Goal: Task Accomplishment & Management: Complete application form

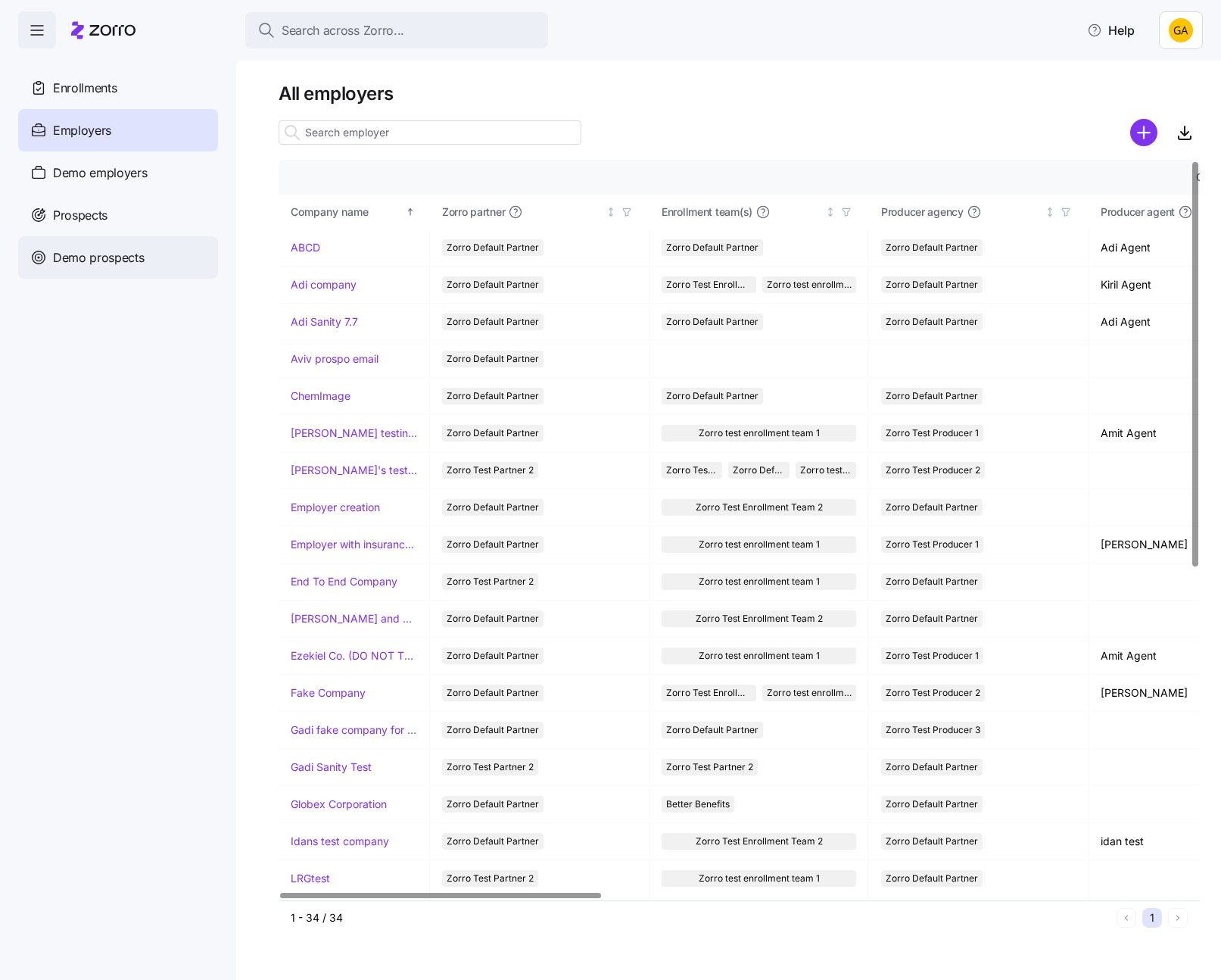
click at [134, 256] on span "Demo prospects" at bounding box center [99, 258] width 92 height 19
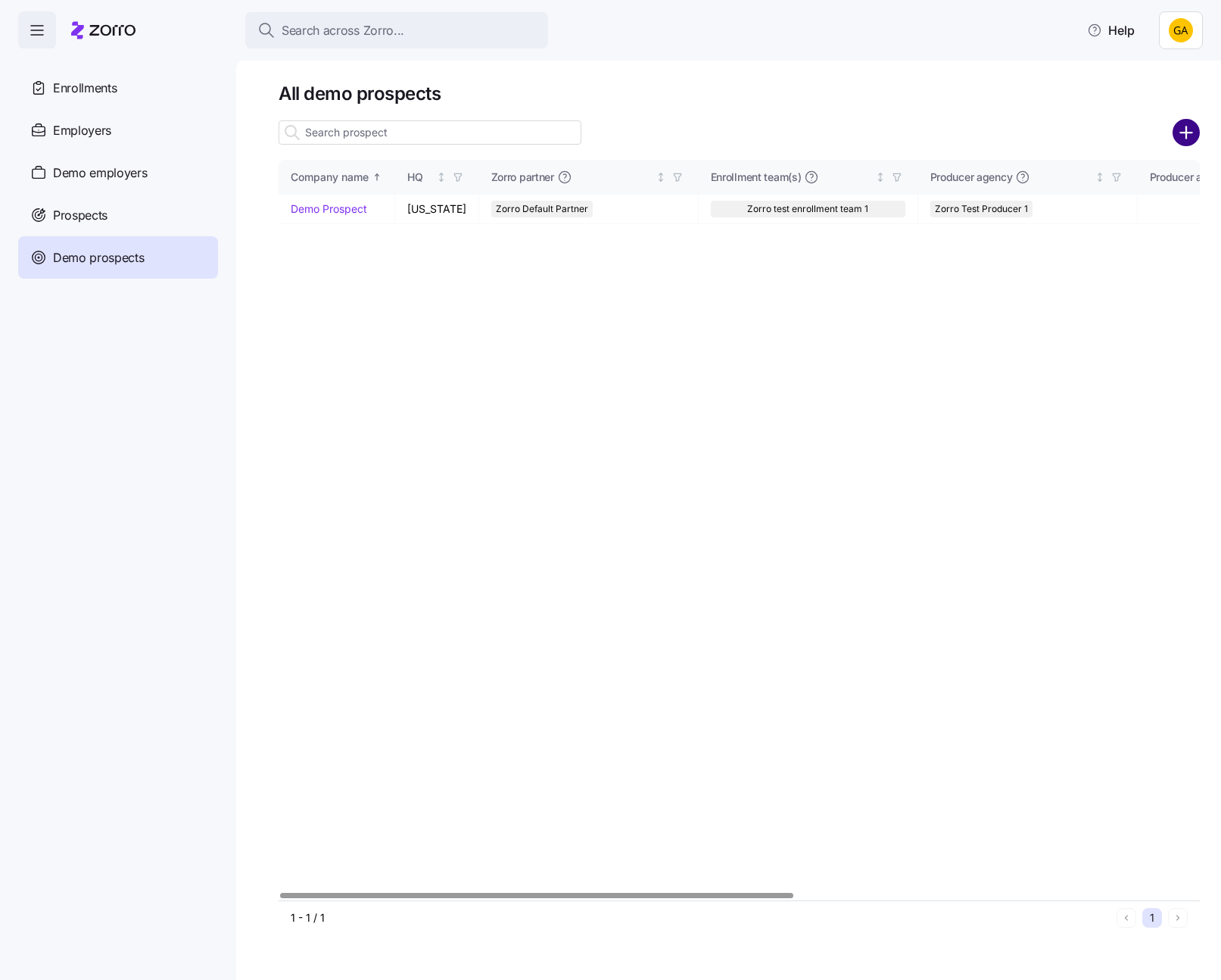
click at [1185, 137] on circle "add icon" at bounding box center [1187, 133] width 25 height 25
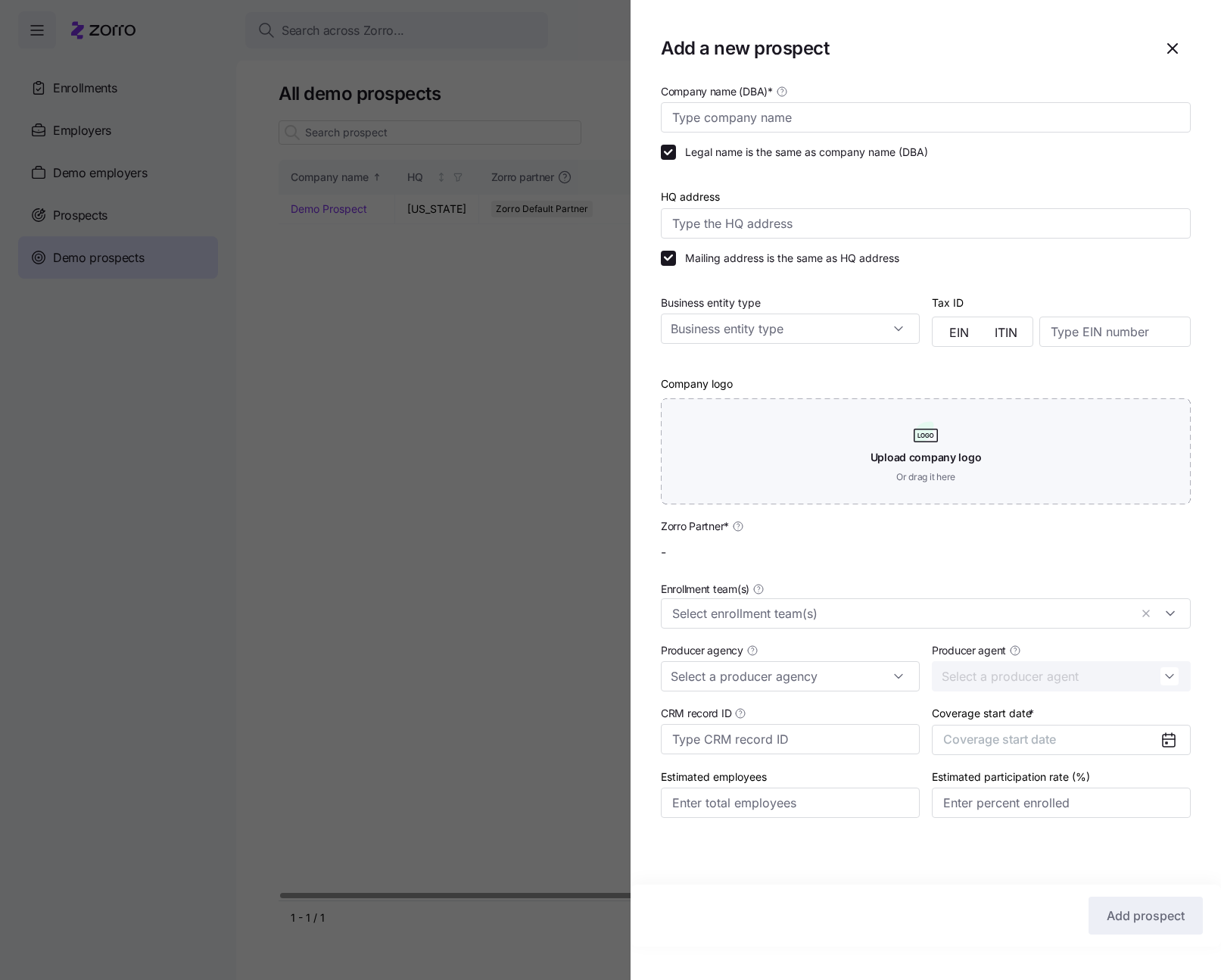
type input "Zorro Default Partner"
click at [804, 119] on input "Company name (DBA) *" at bounding box center [925, 116] width 530 height 30
type input "Gadi Prospect"
click at [961, 746] on span "Coverage start date" at bounding box center [999, 740] width 112 height 16
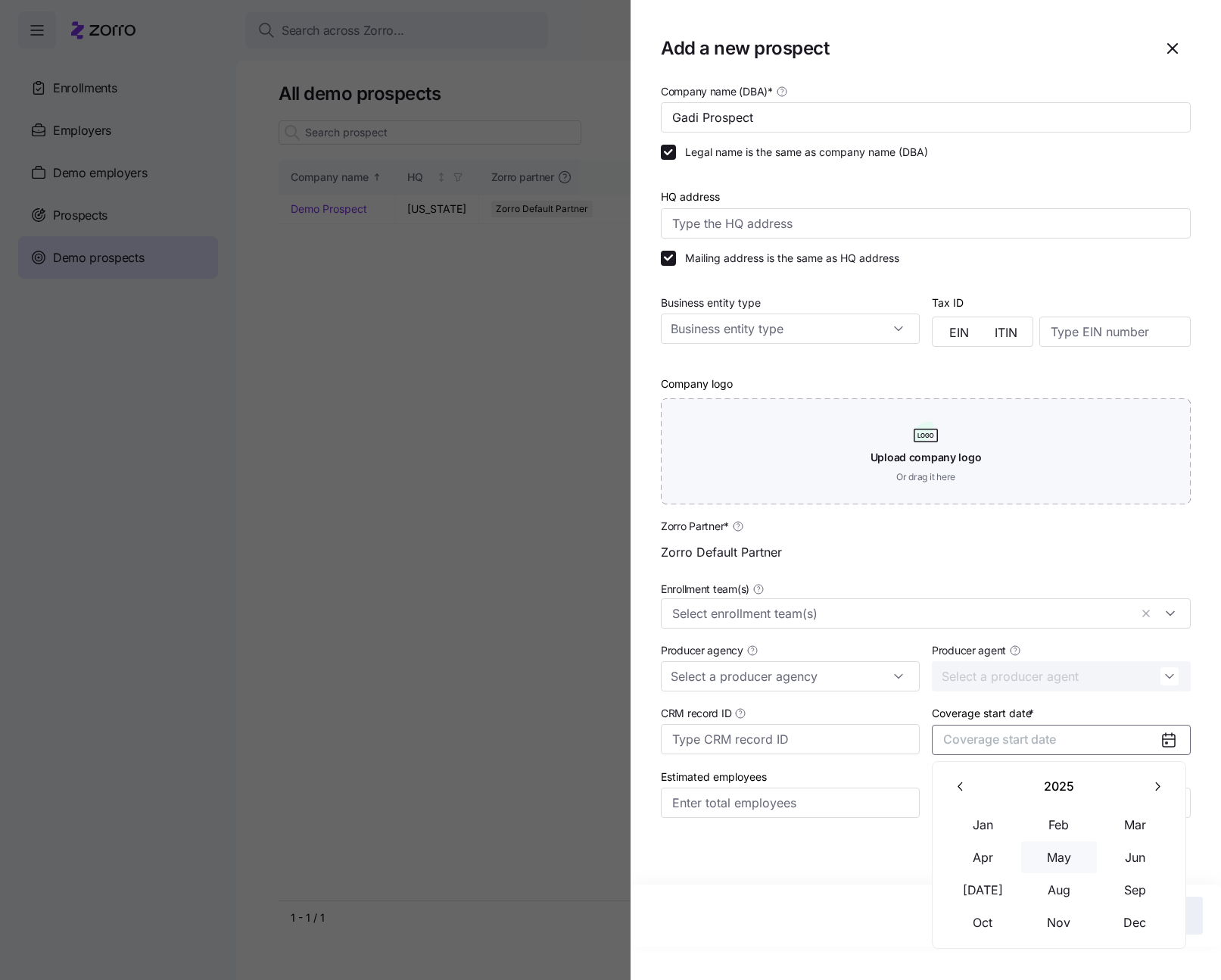
click at [1058, 854] on button "May" at bounding box center [1059, 857] width 76 height 32
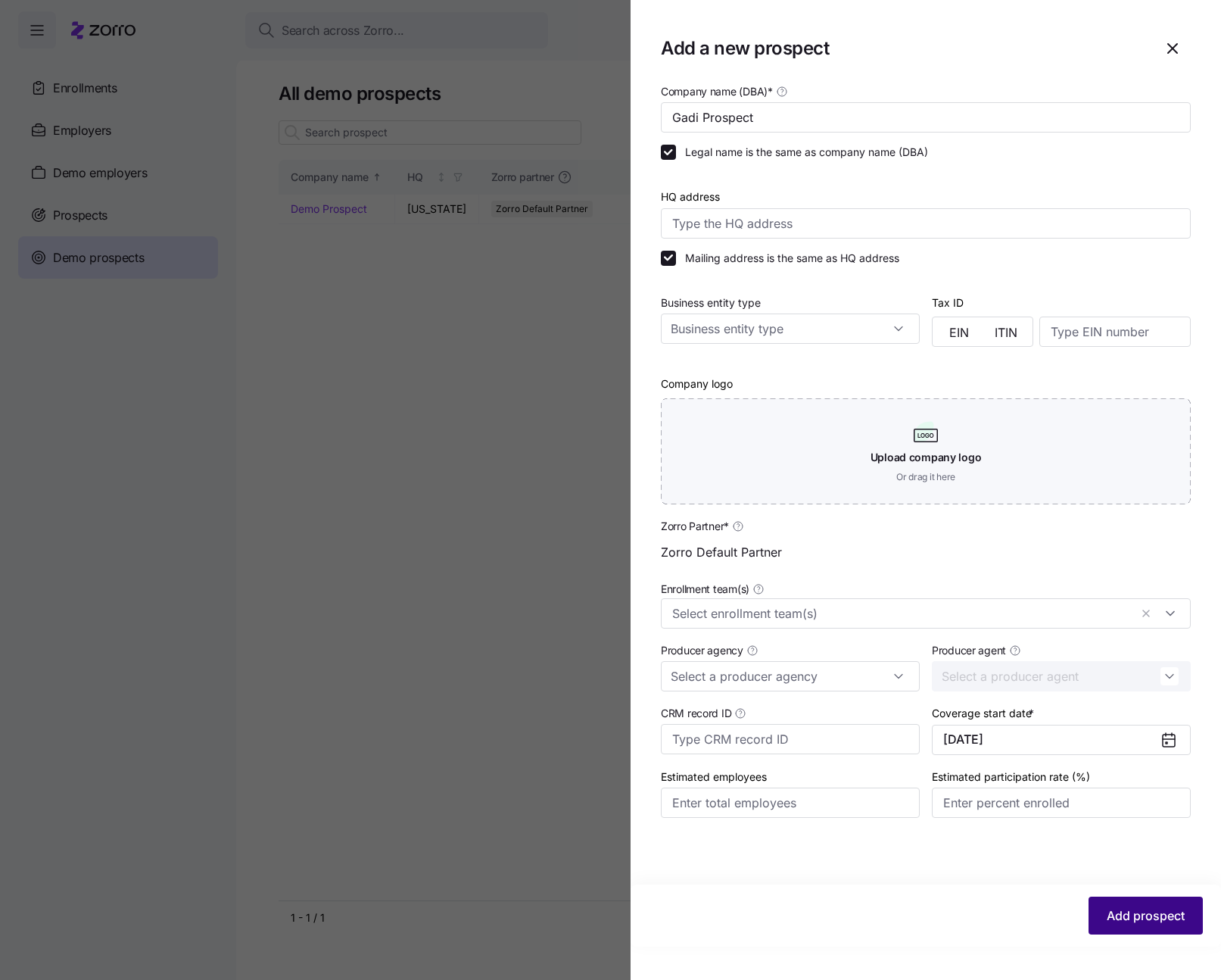
click at [1119, 900] on button "Add prospect" at bounding box center [1145, 915] width 114 height 38
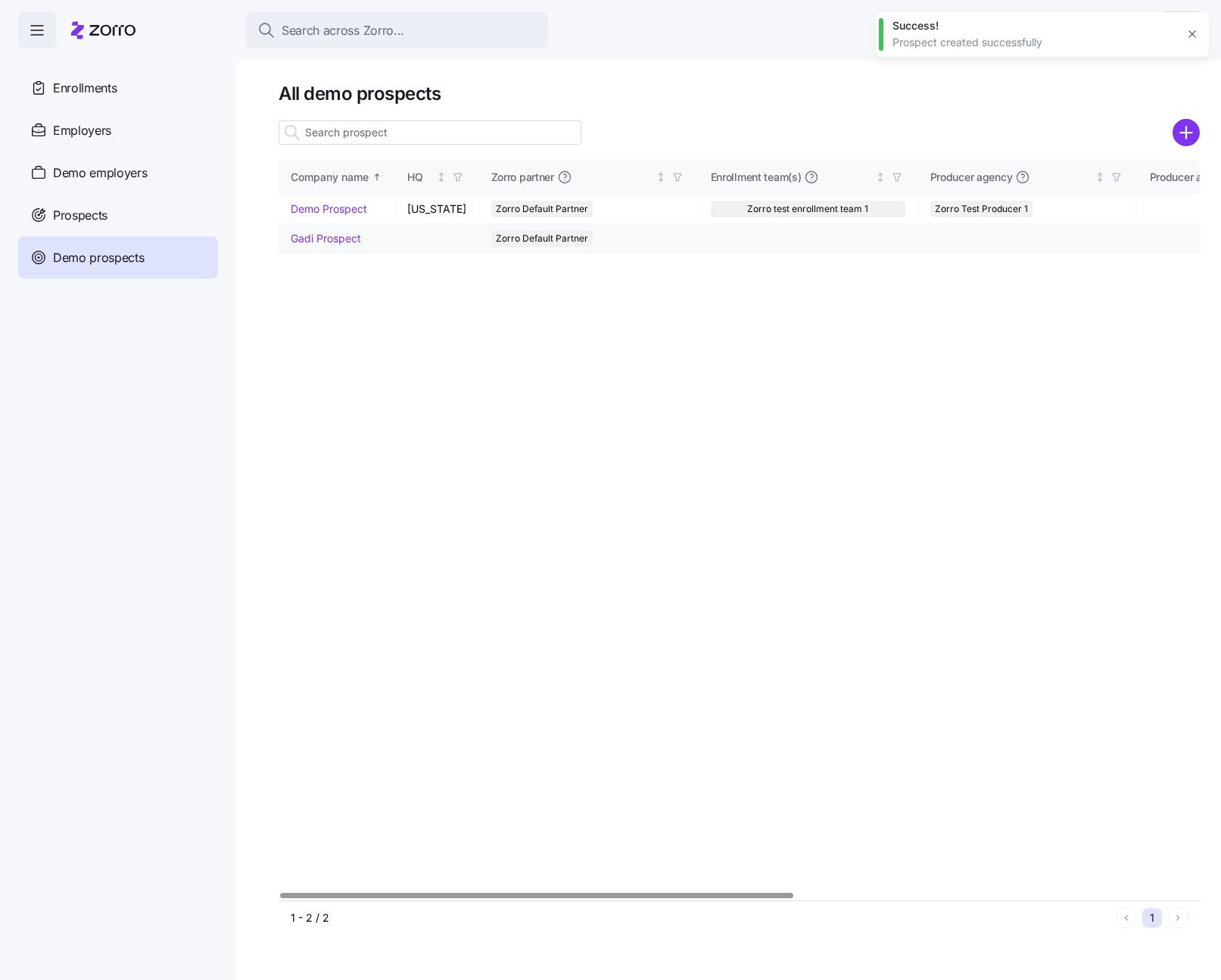
click at [337, 237] on link "Gadi Prospect" at bounding box center [326, 237] width 71 height 13
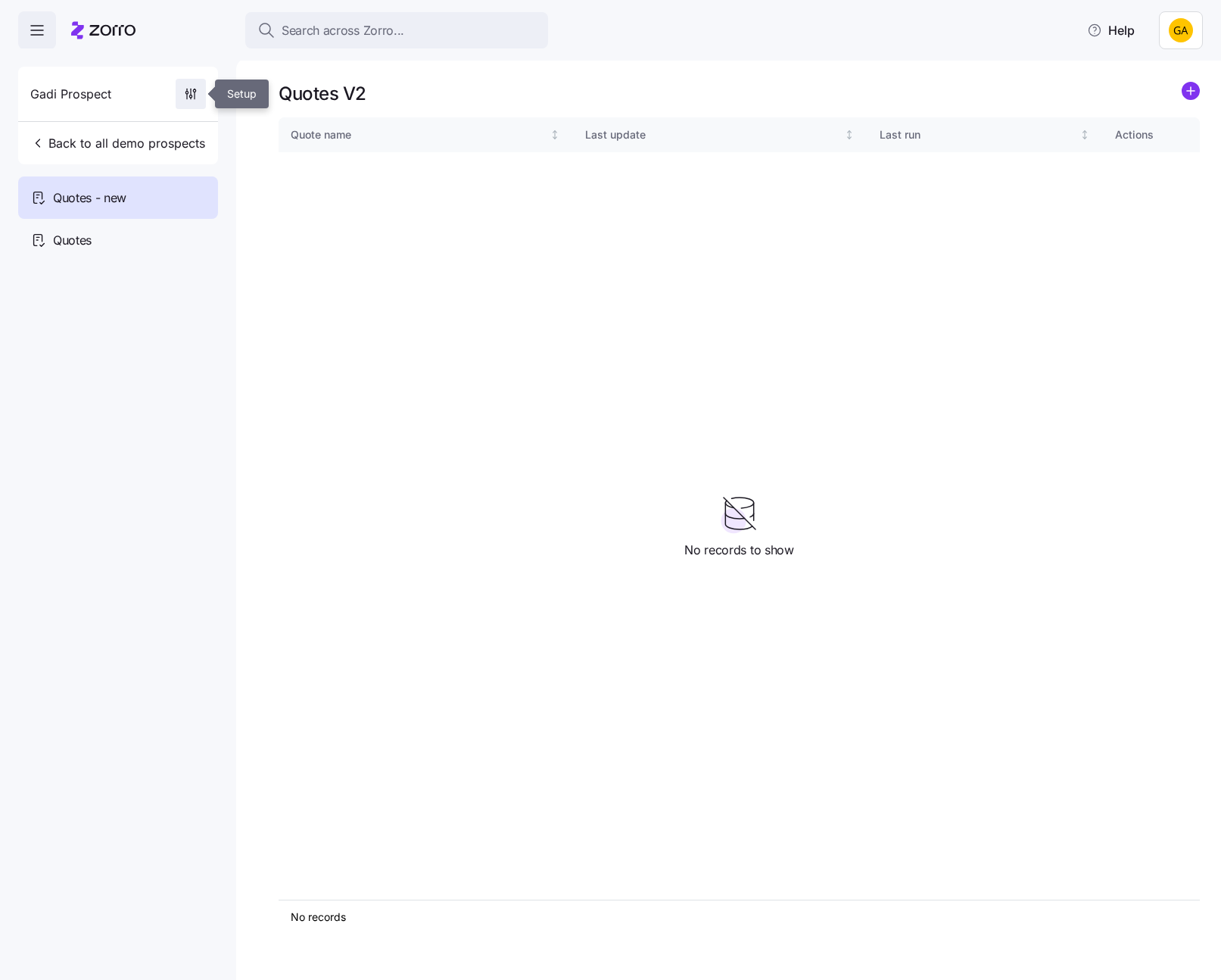
click at [195, 98] on icon "button" at bounding box center [195, 95] width 0 height 7
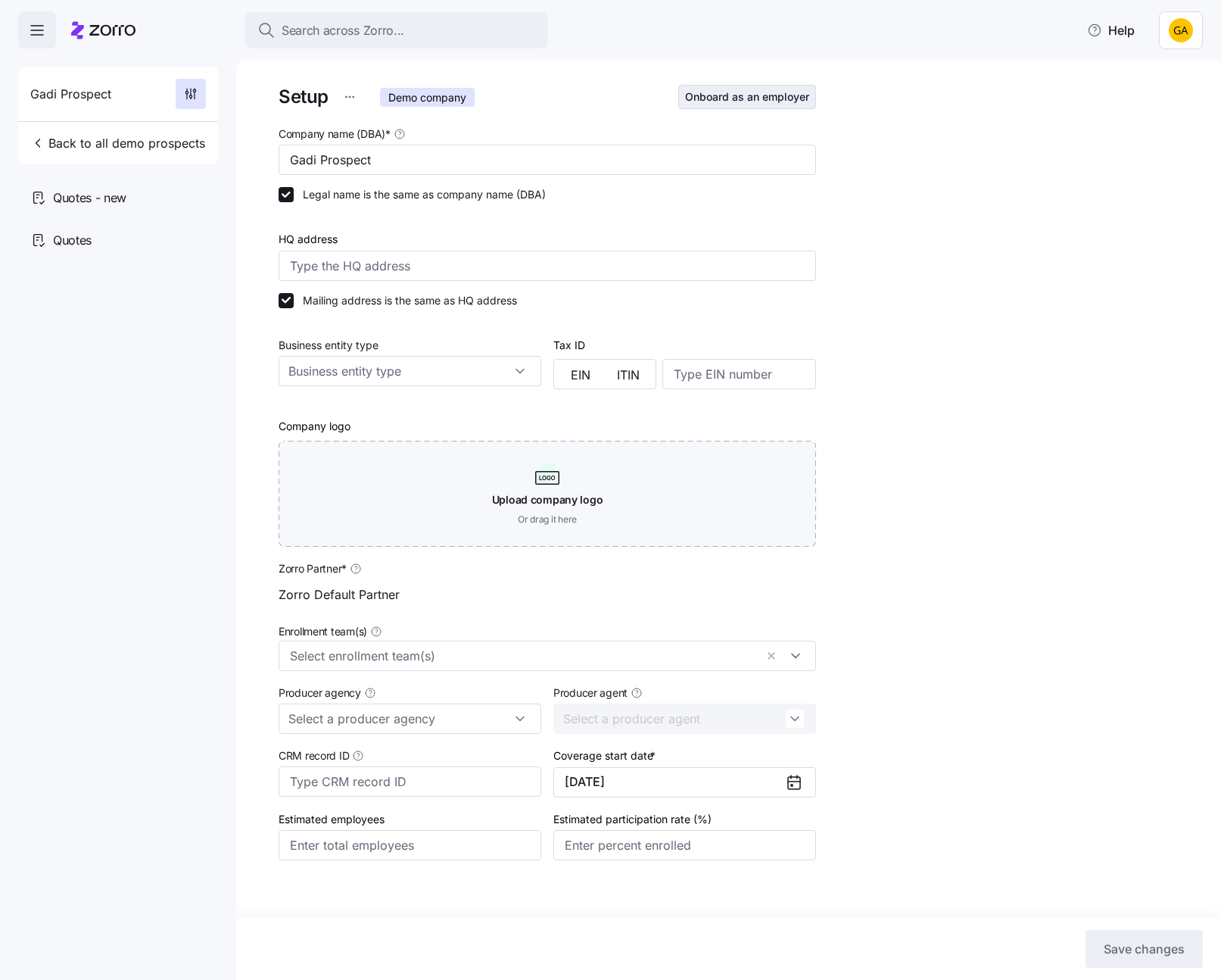
click at [749, 104] on span "Onboard as an employer" at bounding box center [747, 97] width 124 height 16
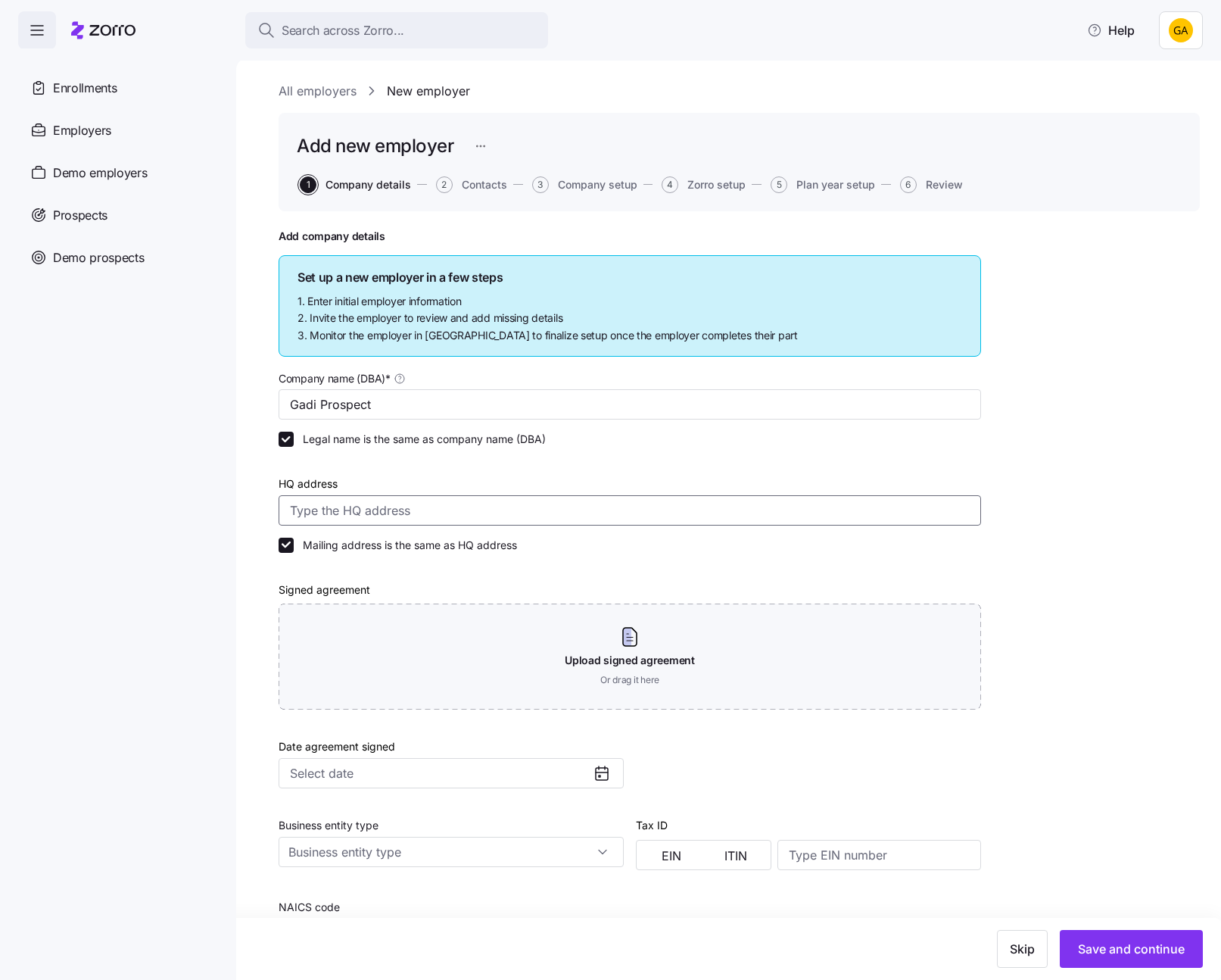
click at [611, 508] on input "HQ address" at bounding box center [630, 510] width 703 height 30
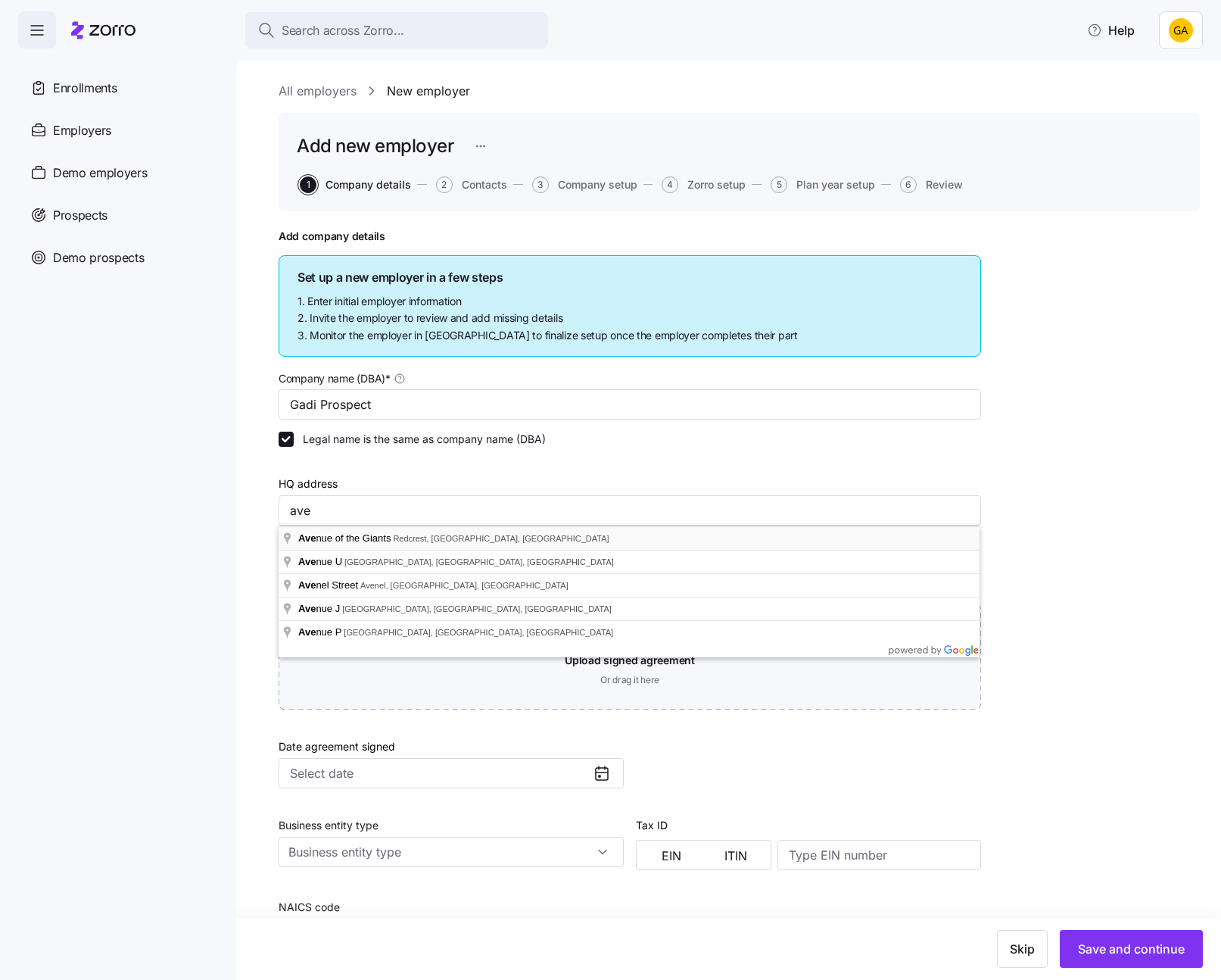
type input "Avenue of the Giants, Redcrest, CA, USA"
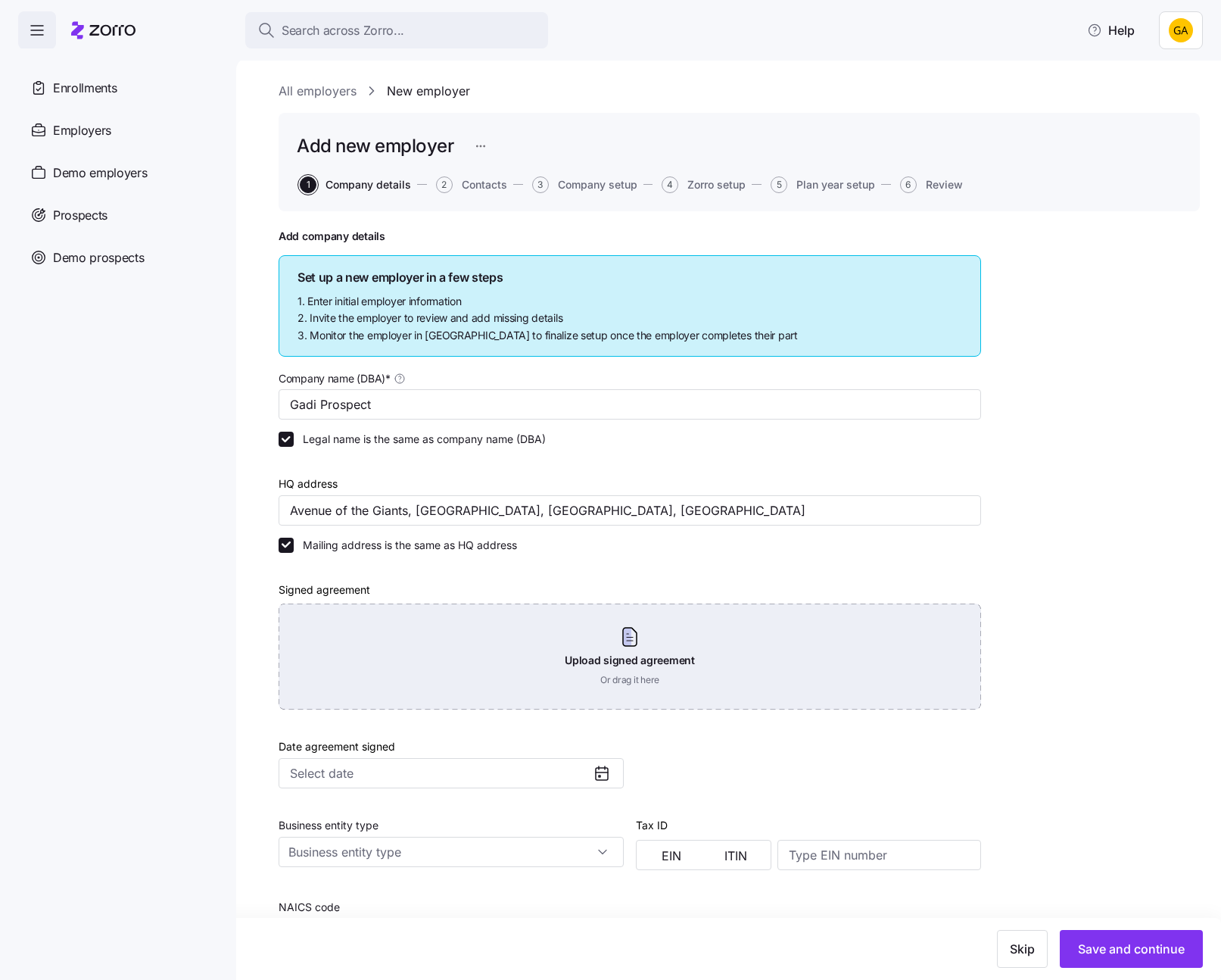
click at [548, 674] on div "Upload signed agreement Or drag it here" at bounding box center [630, 656] width 703 height 106
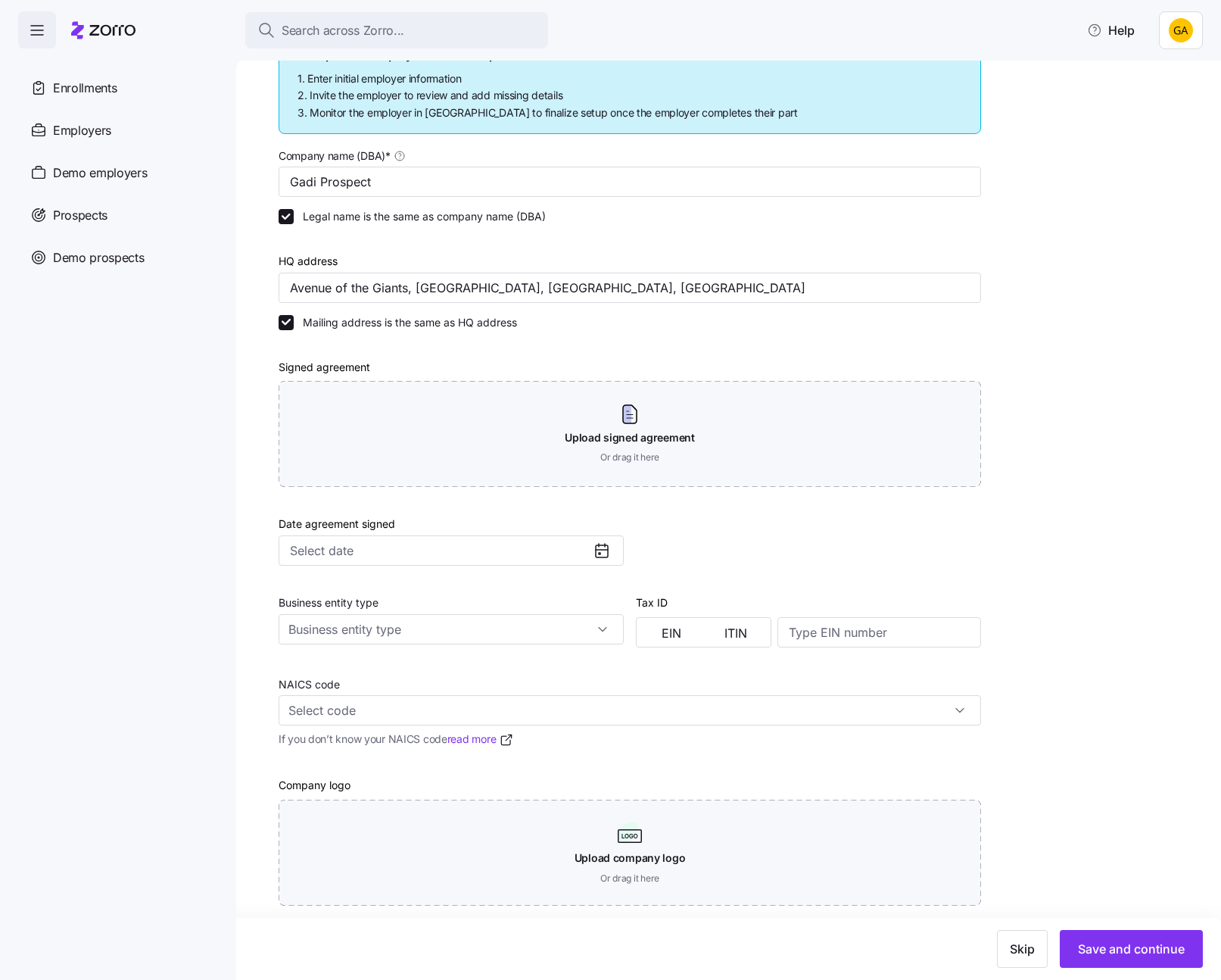
scroll to position [242, 0]
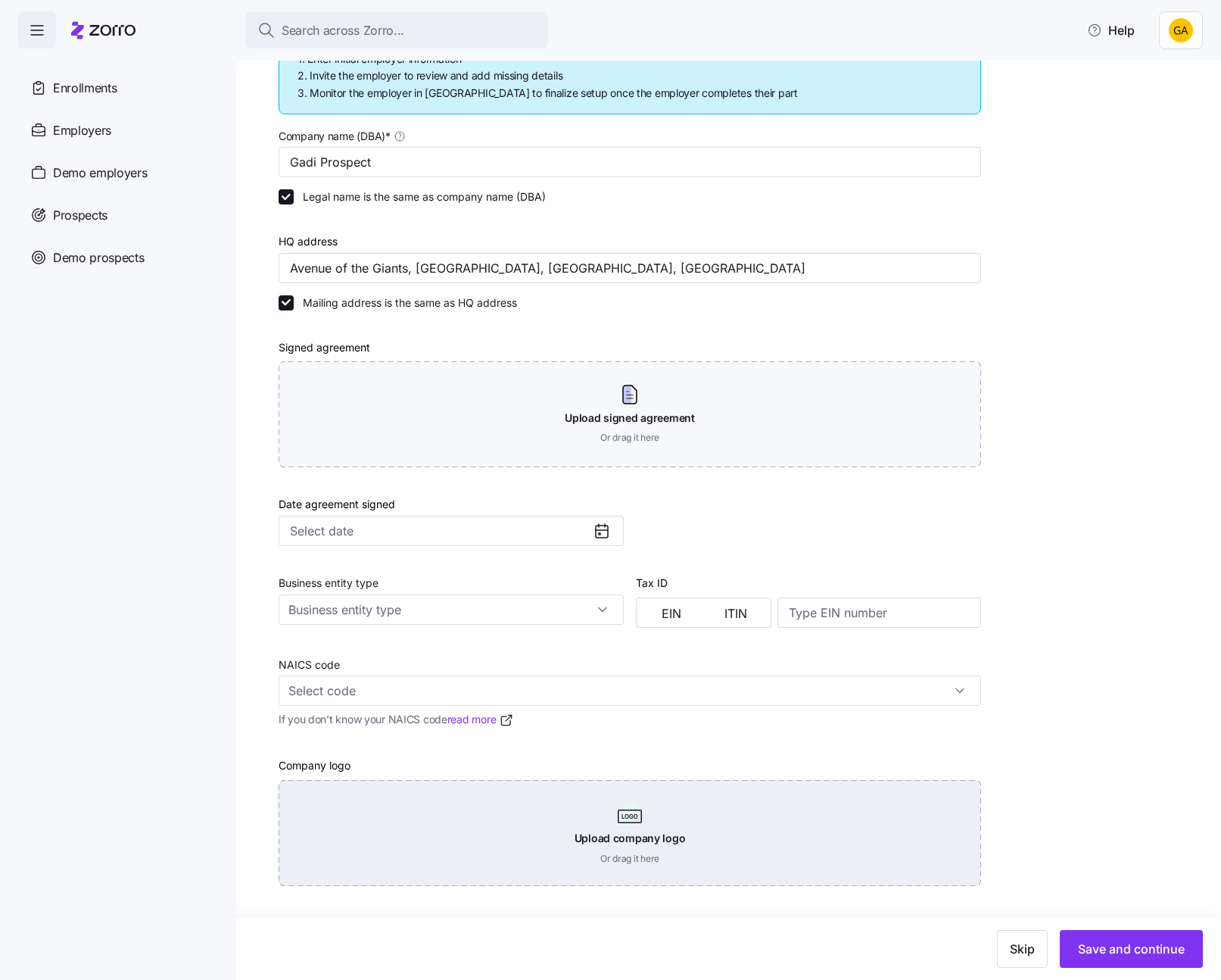
click at [829, 860] on div "Upload company logo Or drag it here" at bounding box center [630, 833] width 703 height 106
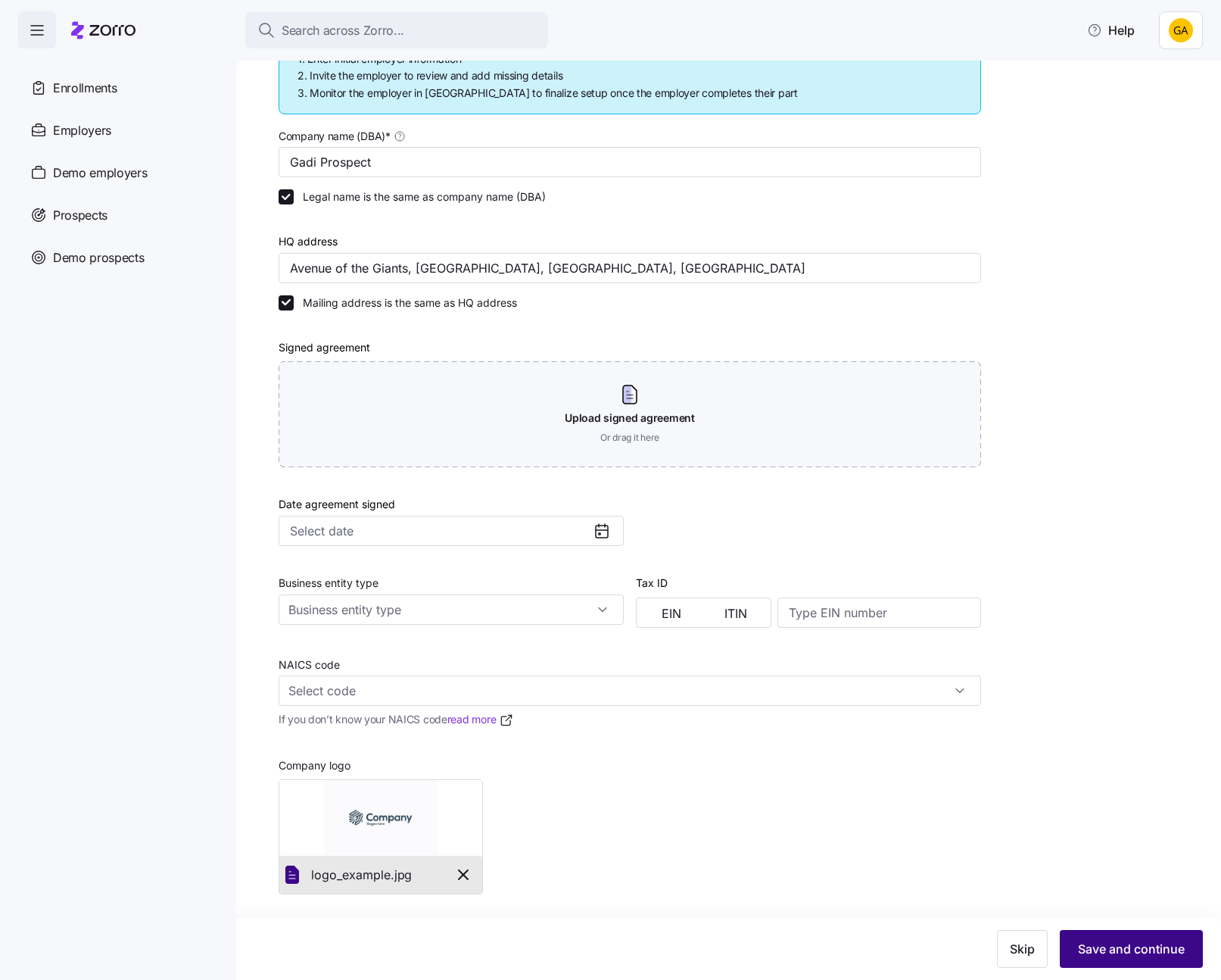
click at [1119, 957] on span "Save and continue" at bounding box center [1132, 949] width 107 height 18
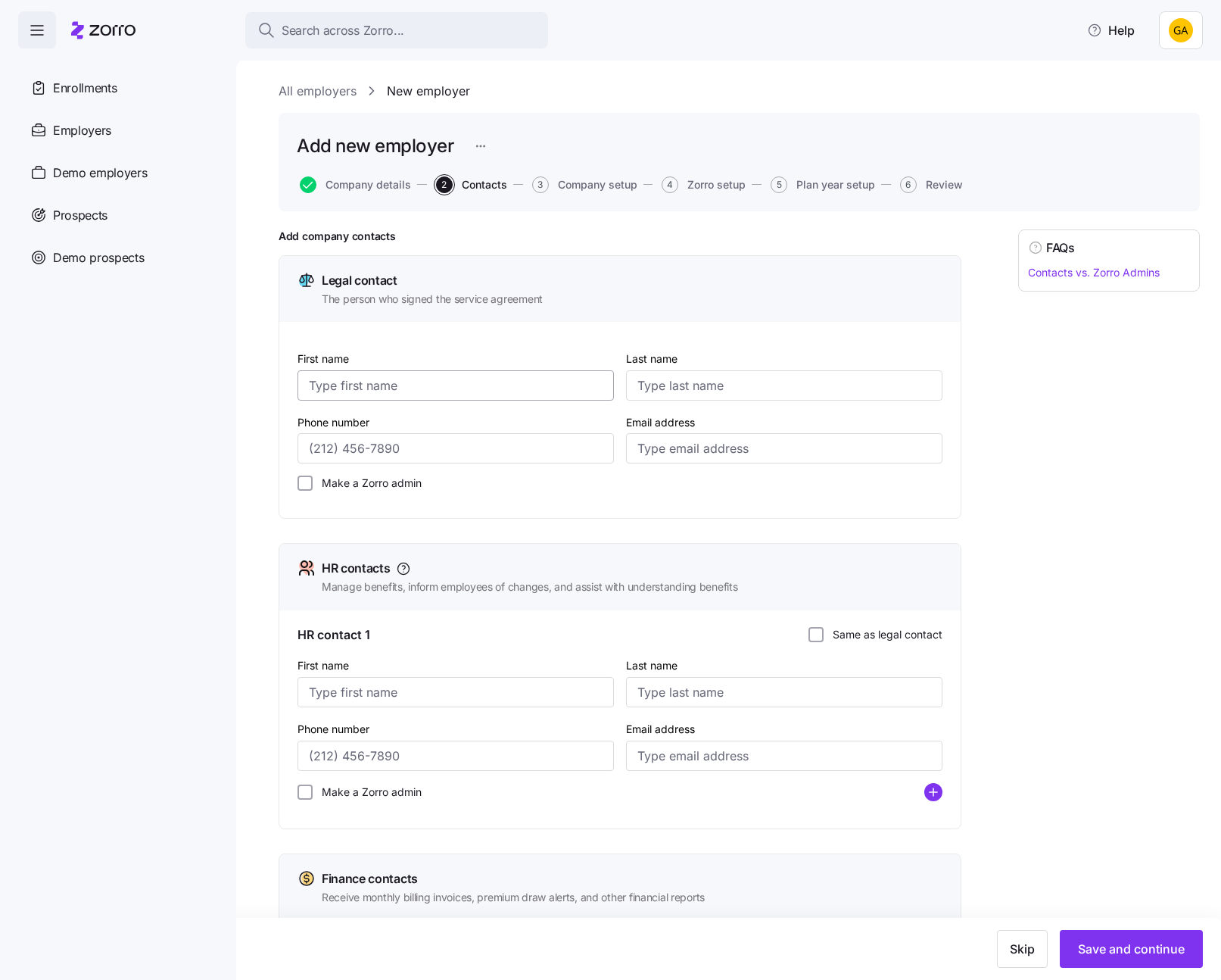
click at [511, 382] on input "First name" at bounding box center [455, 385] width 317 height 30
type input "h"
type input "Hugh"
type input "Beck"
type input "(888) 888-8888"
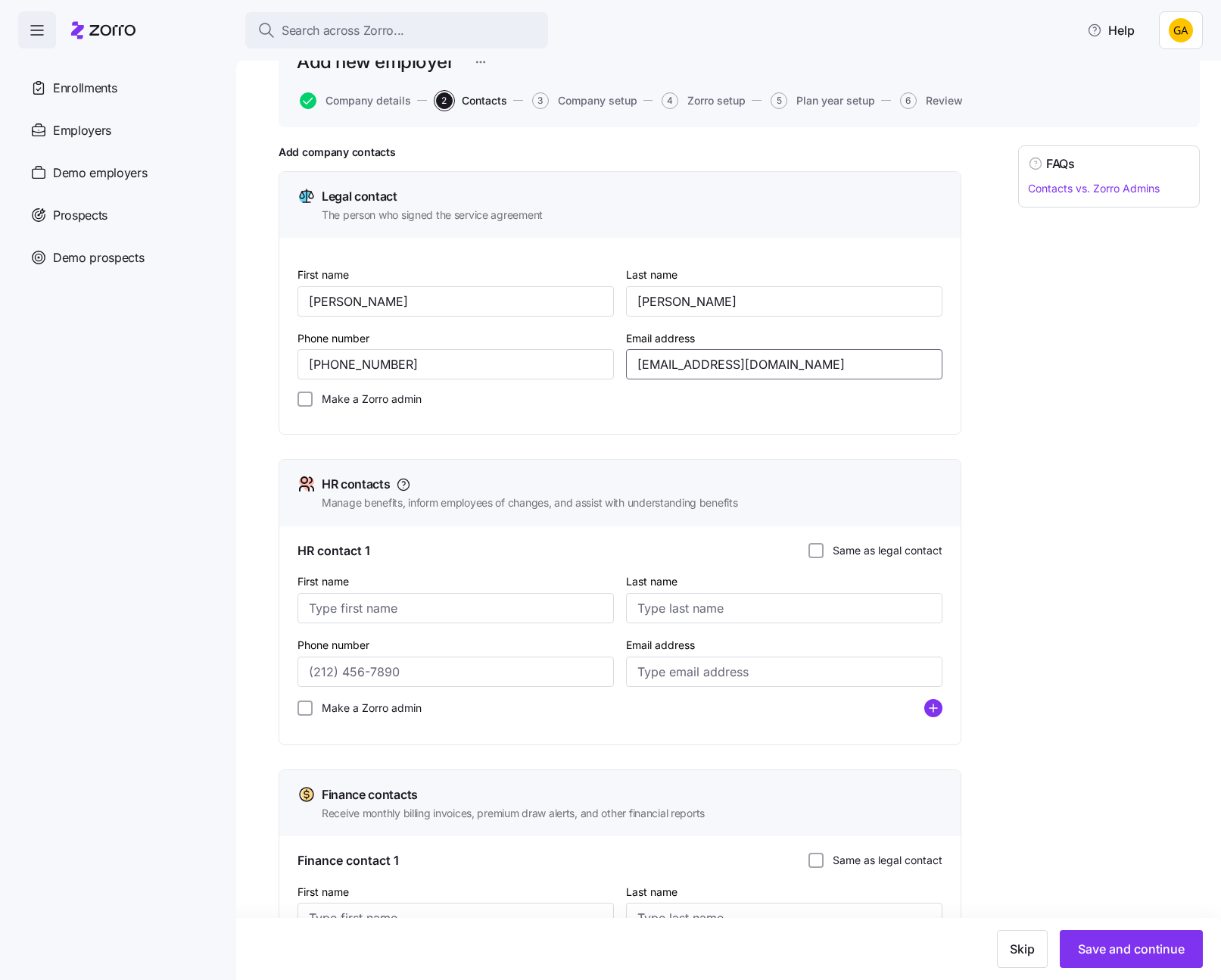
scroll to position [85, 0]
type input "gadi.j+hugh_prospect@myzorro.co"
click at [1131, 938] on button "Save and continue" at bounding box center [1132, 948] width 143 height 38
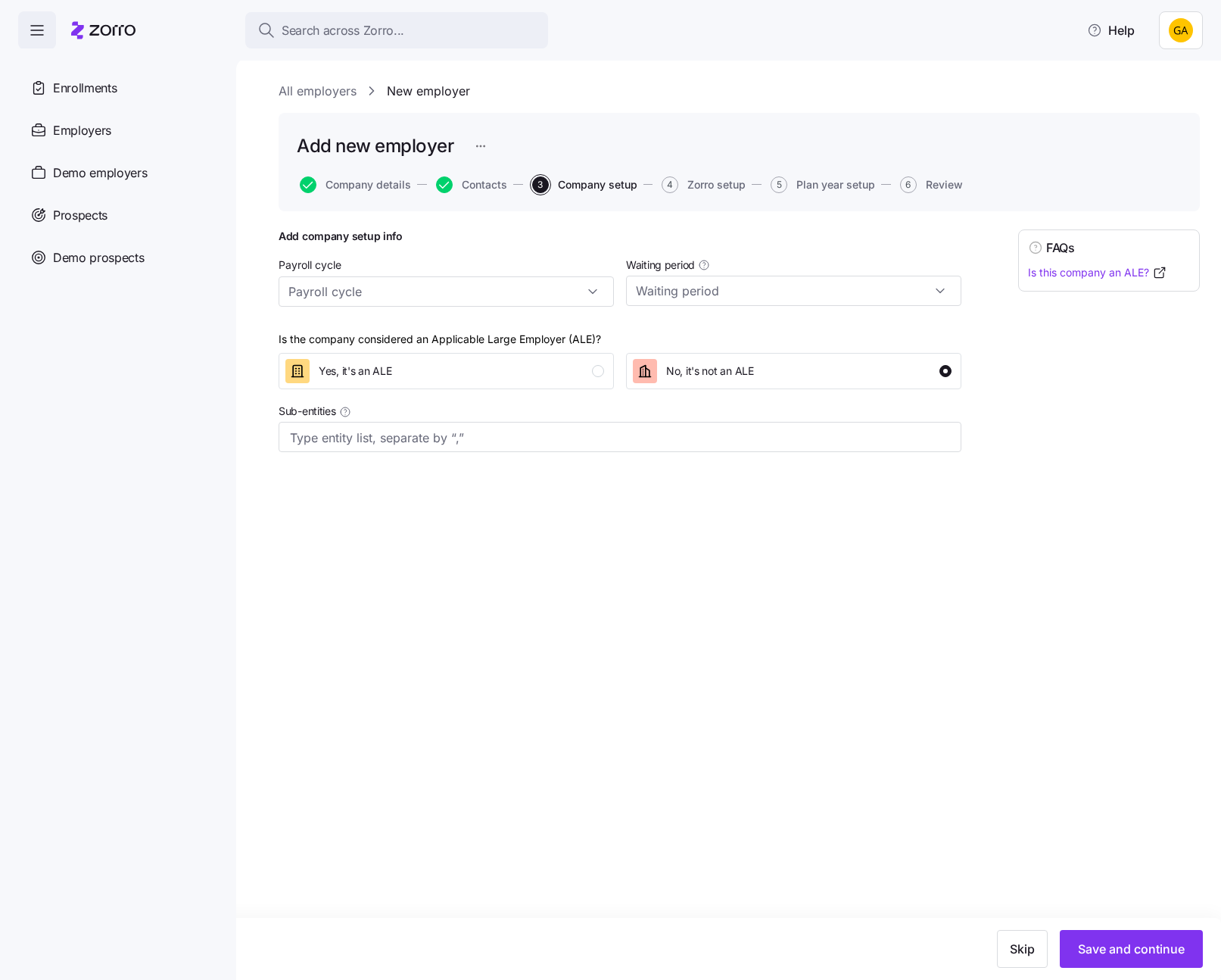
click at [1131, 938] on button "Save and continue" at bounding box center [1132, 948] width 143 height 38
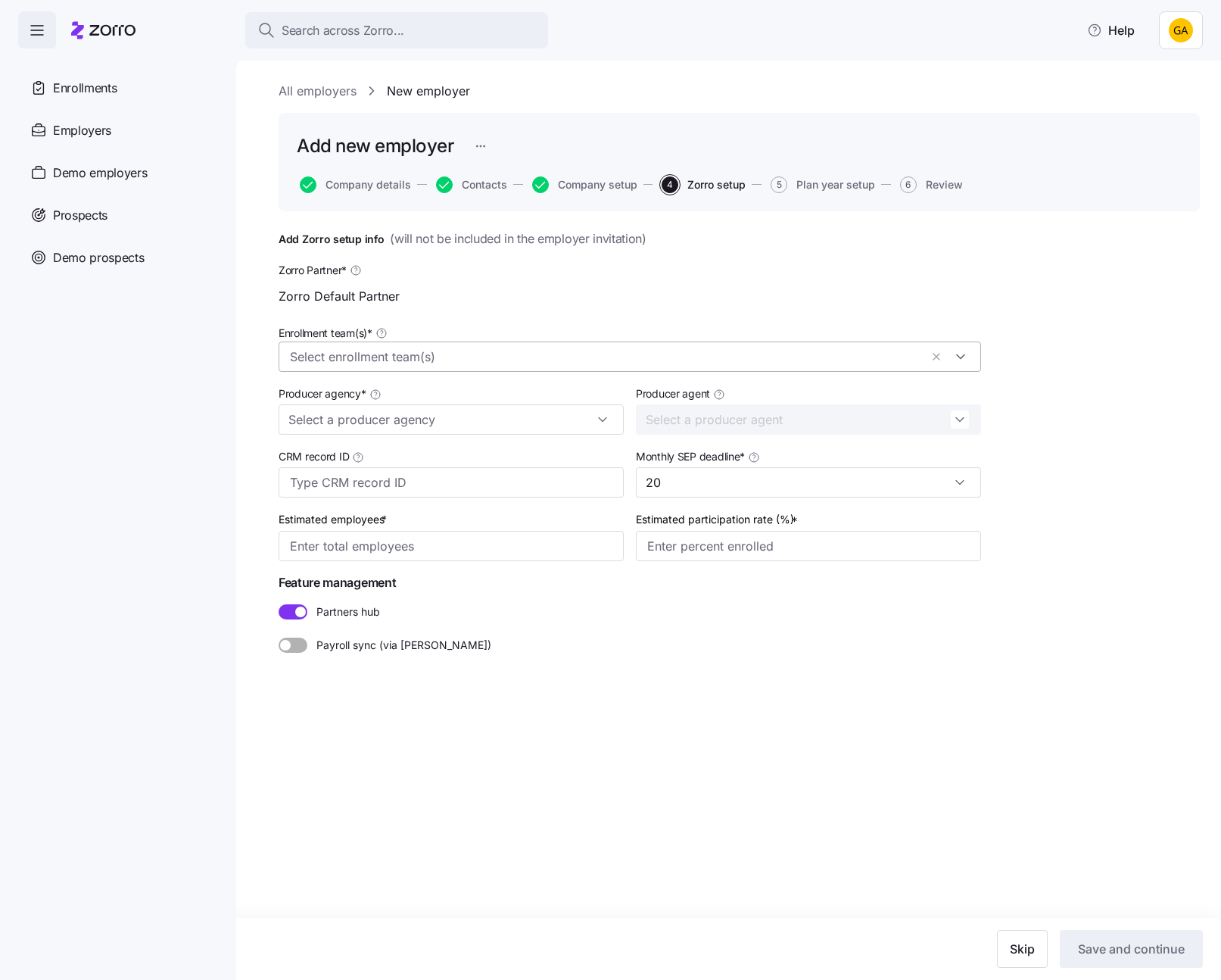
click at [493, 344] on div at bounding box center [630, 356] width 703 height 30
click at [417, 425] on div "Zorro Default Partner" at bounding box center [630, 423] width 680 height 18
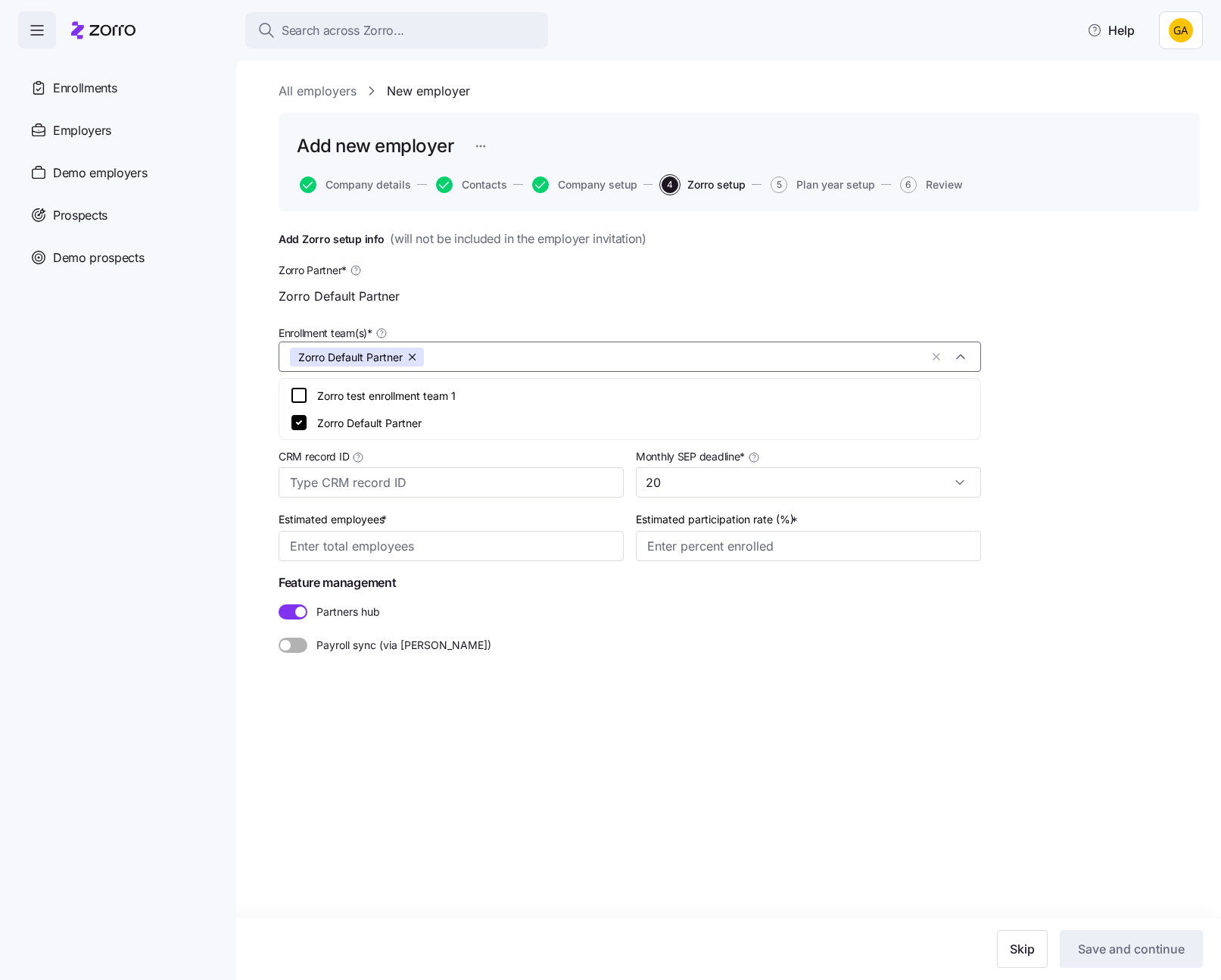
click at [585, 703] on div "Add Zorro setup info ( will not be included in the employer invitation ) Zorro …" at bounding box center [739, 479] width 922 height 499
click at [492, 410] on input "Producer agency *" at bounding box center [452, 419] width 345 height 30
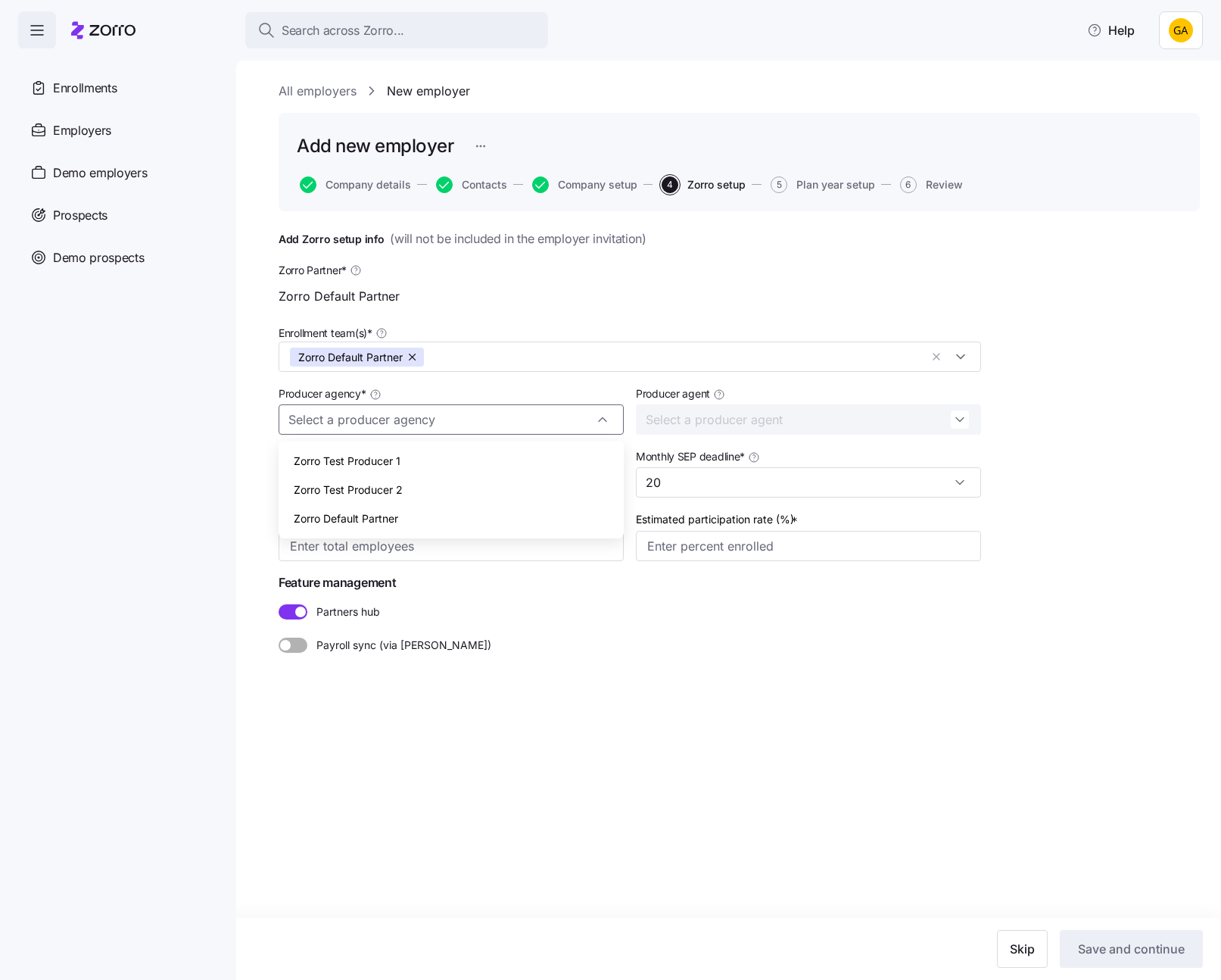
click at [463, 516] on div "Zorro Default Partner" at bounding box center [452, 519] width 333 height 29
type input "Zorro Default Partner"
click at [517, 541] on input "Estimated employees *" at bounding box center [452, 546] width 345 height 30
type input "120"
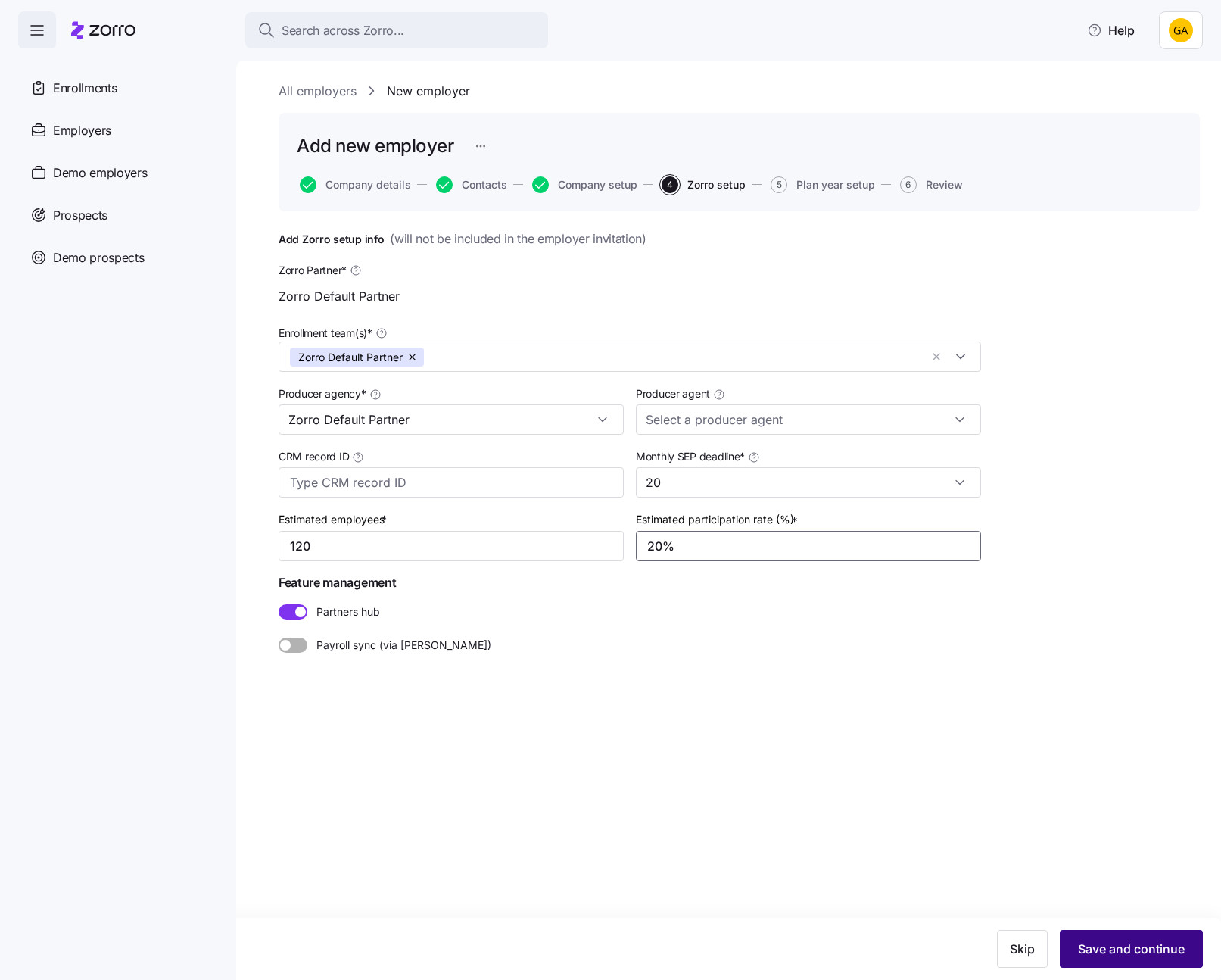
type input "20%"
click at [1116, 945] on span "Save and continue" at bounding box center [1132, 949] width 107 height 18
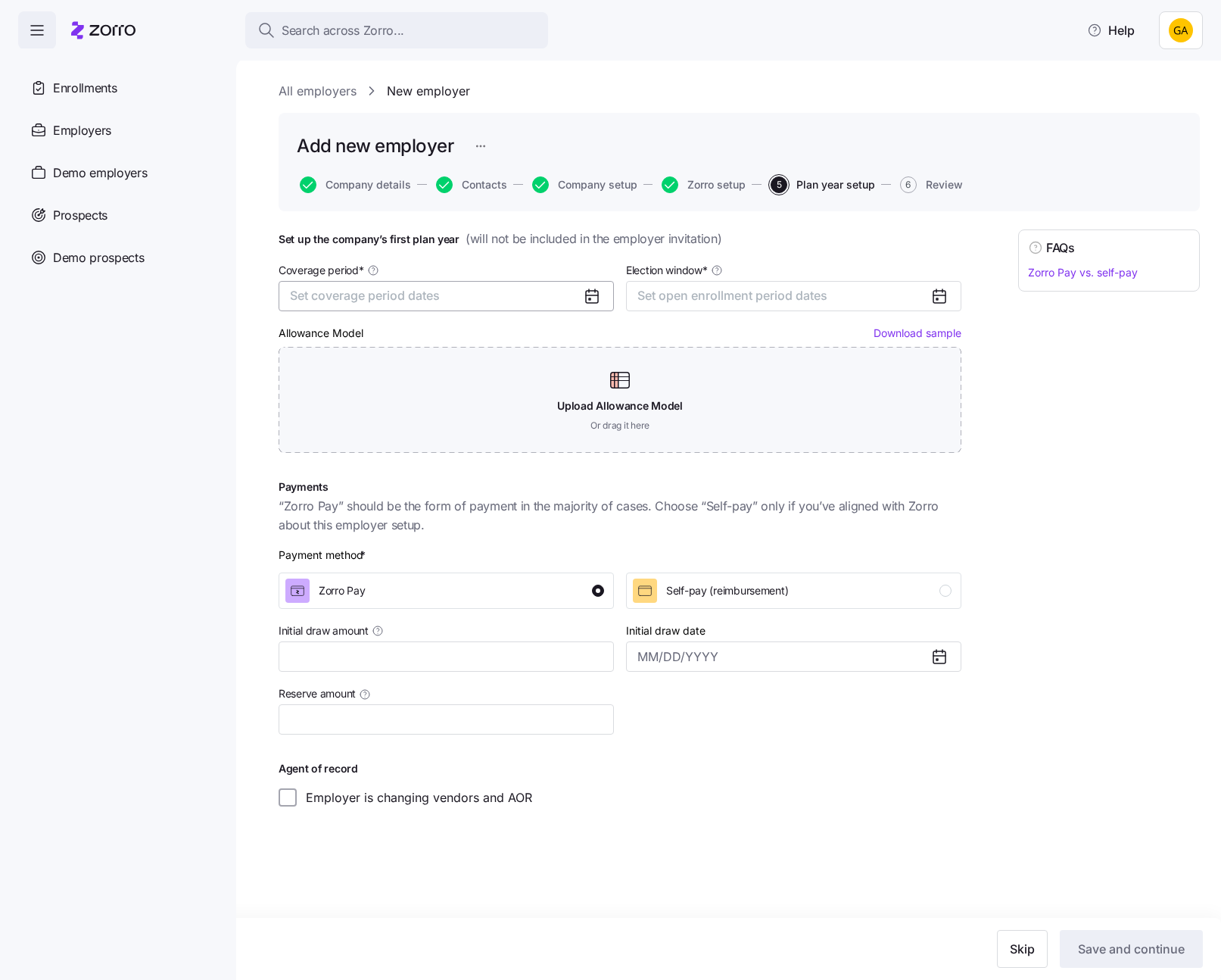
click at [445, 293] on button "Set coverage period dates" at bounding box center [447, 296] width 335 height 30
click at [330, 445] on button "Jul" at bounding box center [330, 446] width 76 height 32
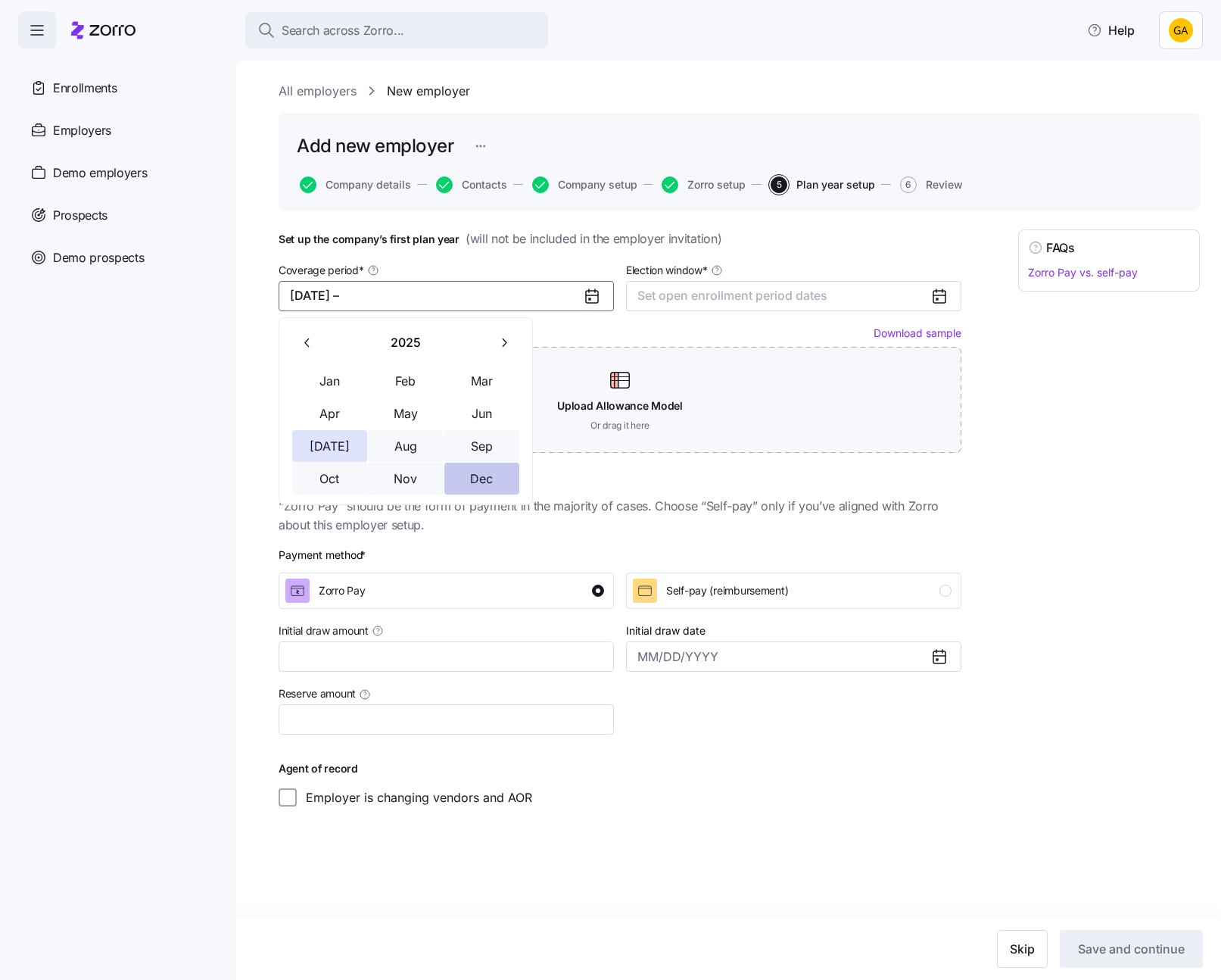
click at [480, 473] on button "Dec" at bounding box center [483, 478] width 76 height 32
click at [694, 300] on span "Set open enrollment period dates" at bounding box center [733, 296] width 190 height 16
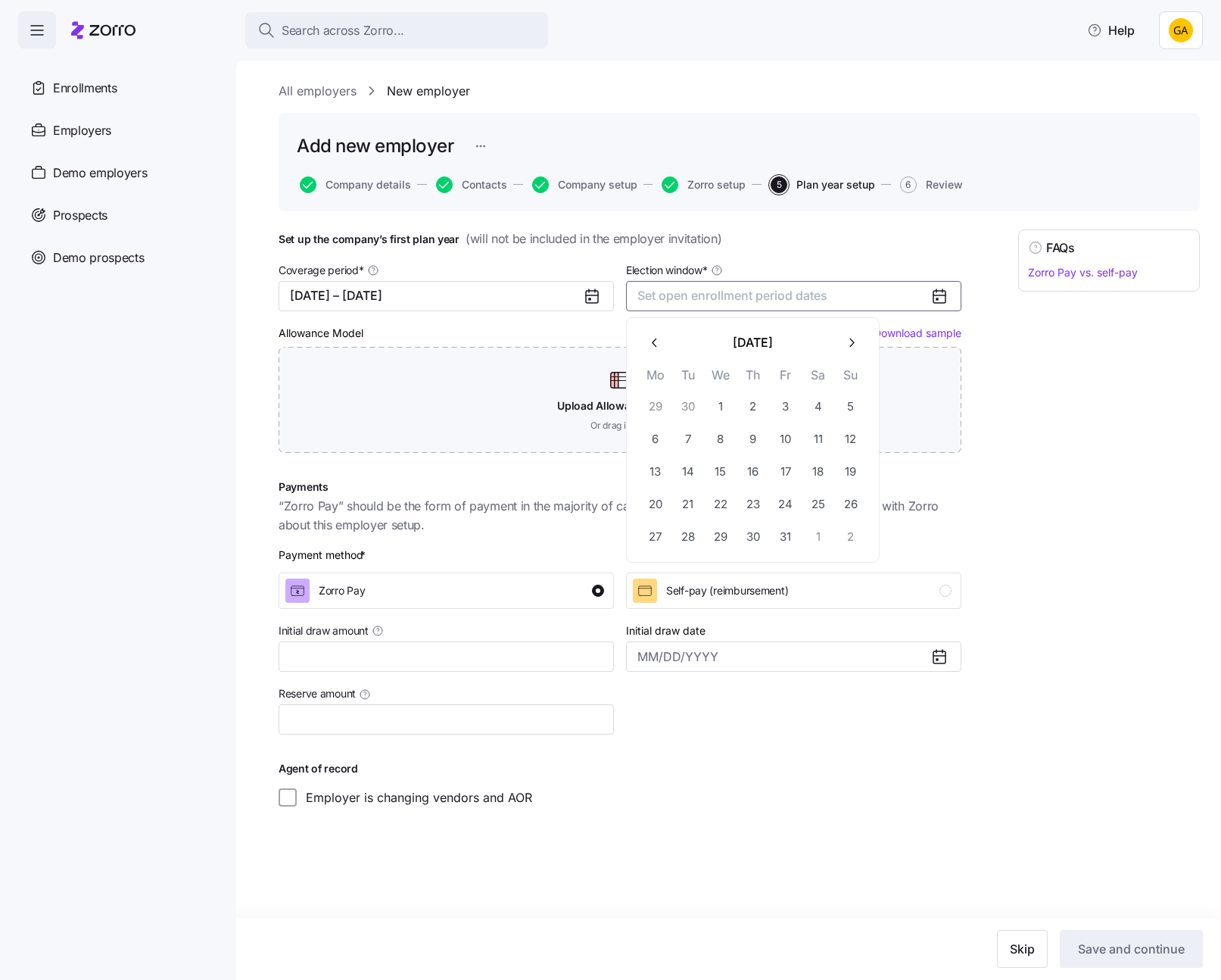
click at [649, 354] on button "button" at bounding box center [654, 343] width 32 height 32
click at [662, 436] on button "2" at bounding box center [655, 439] width 32 height 32
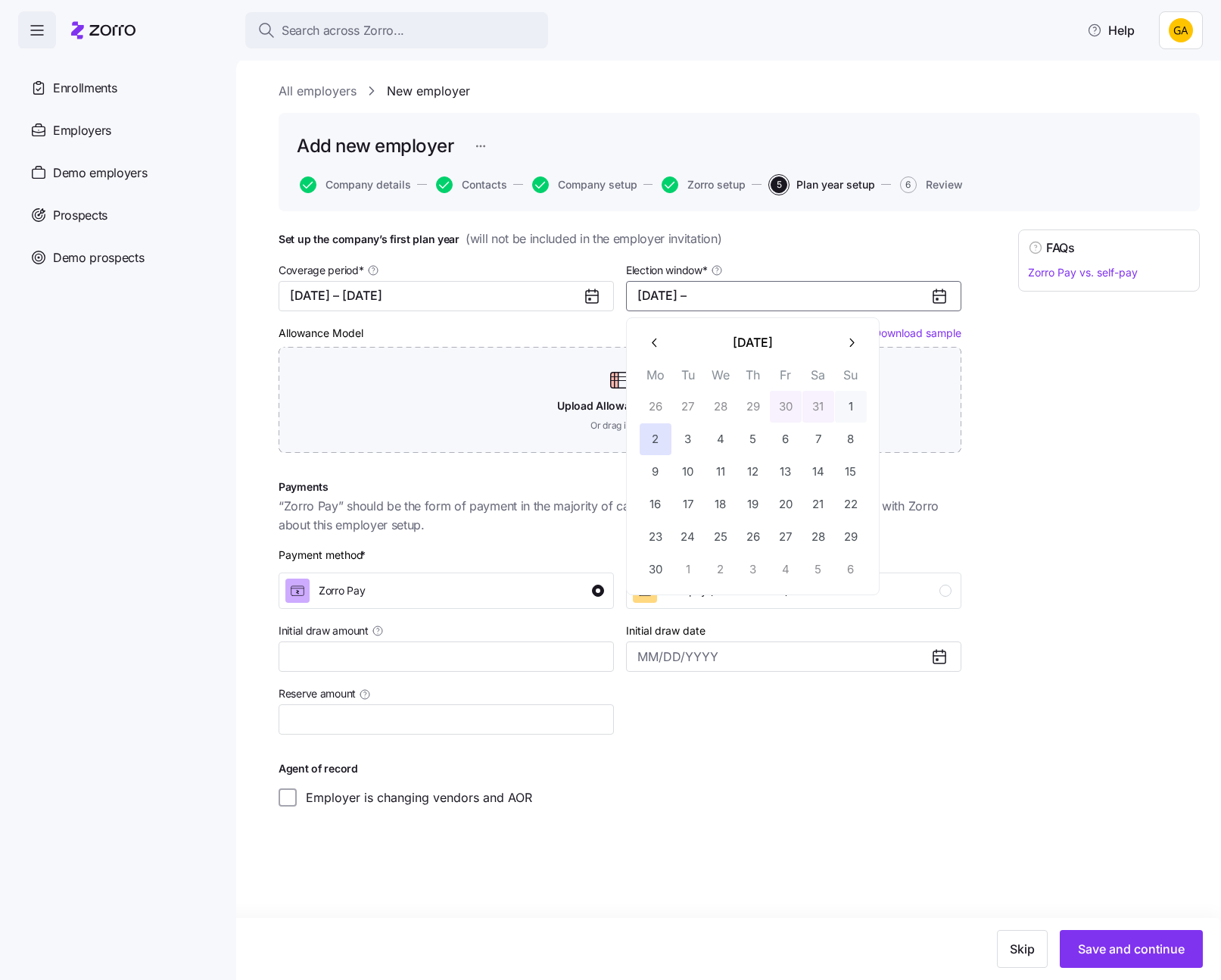
click at [856, 332] on button "button" at bounding box center [851, 343] width 32 height 32
click at [852, 337] on icon "button" at bounding box center [851, 342] width 15 height 15
click at [793, 535] on button "31" at bounding box center [786, 537] width 32 height 32
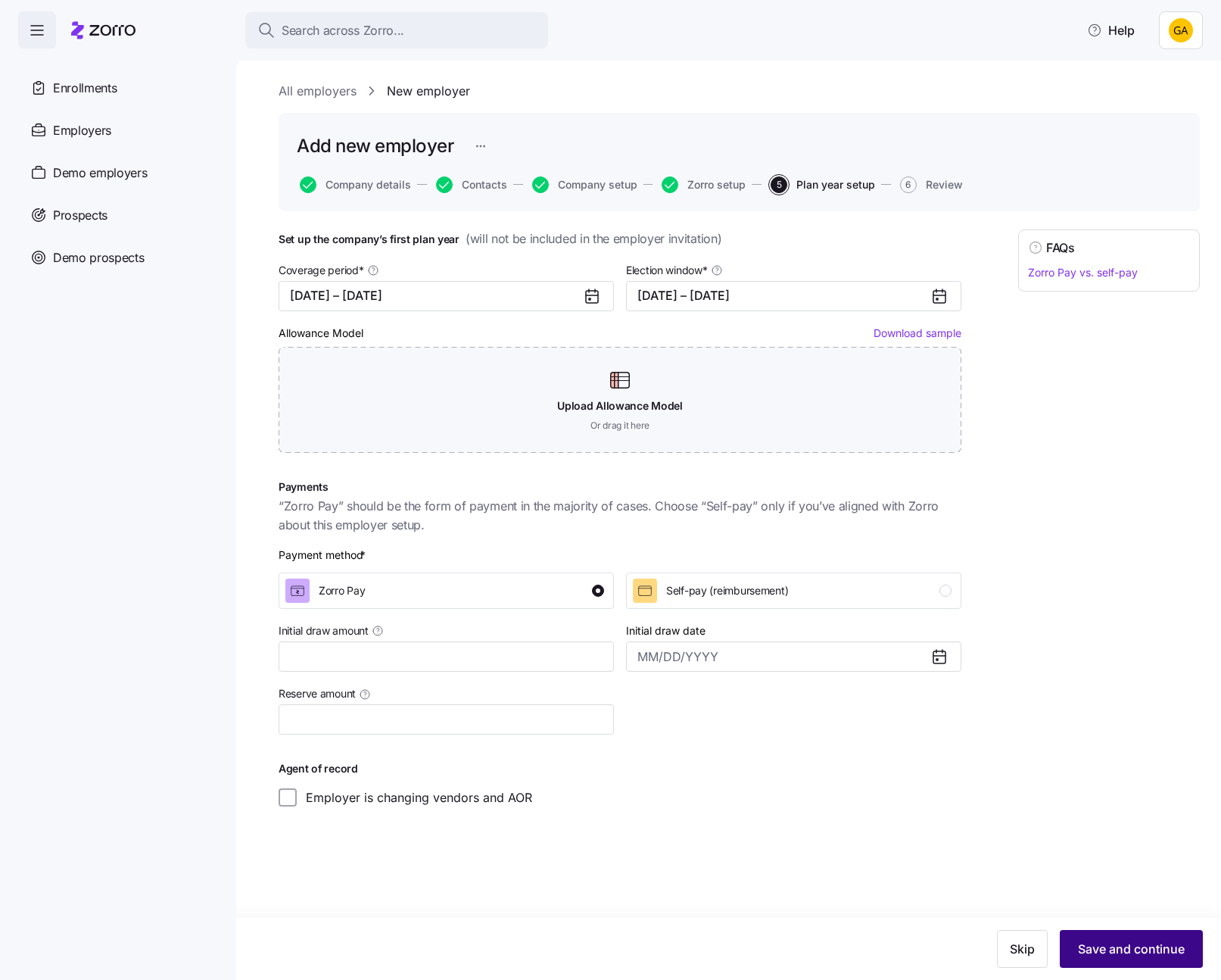
click at [1110, 950] on span "Save and continue" at bounding box center [1132, 949] width 107 height 18
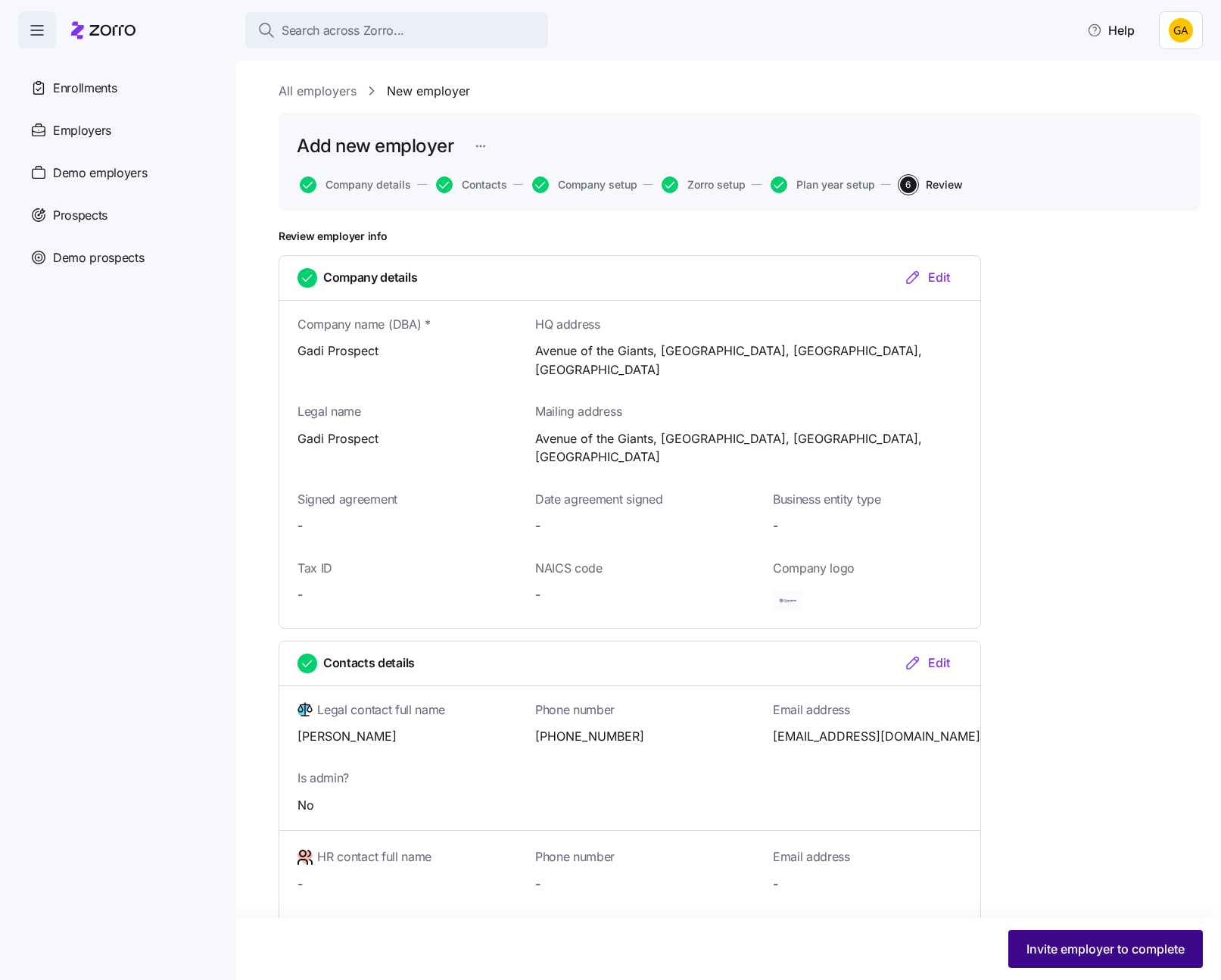
click at [1123, 950] on span "Invite employer to complete" at bounding box center [1105, 949] width 158 height 18
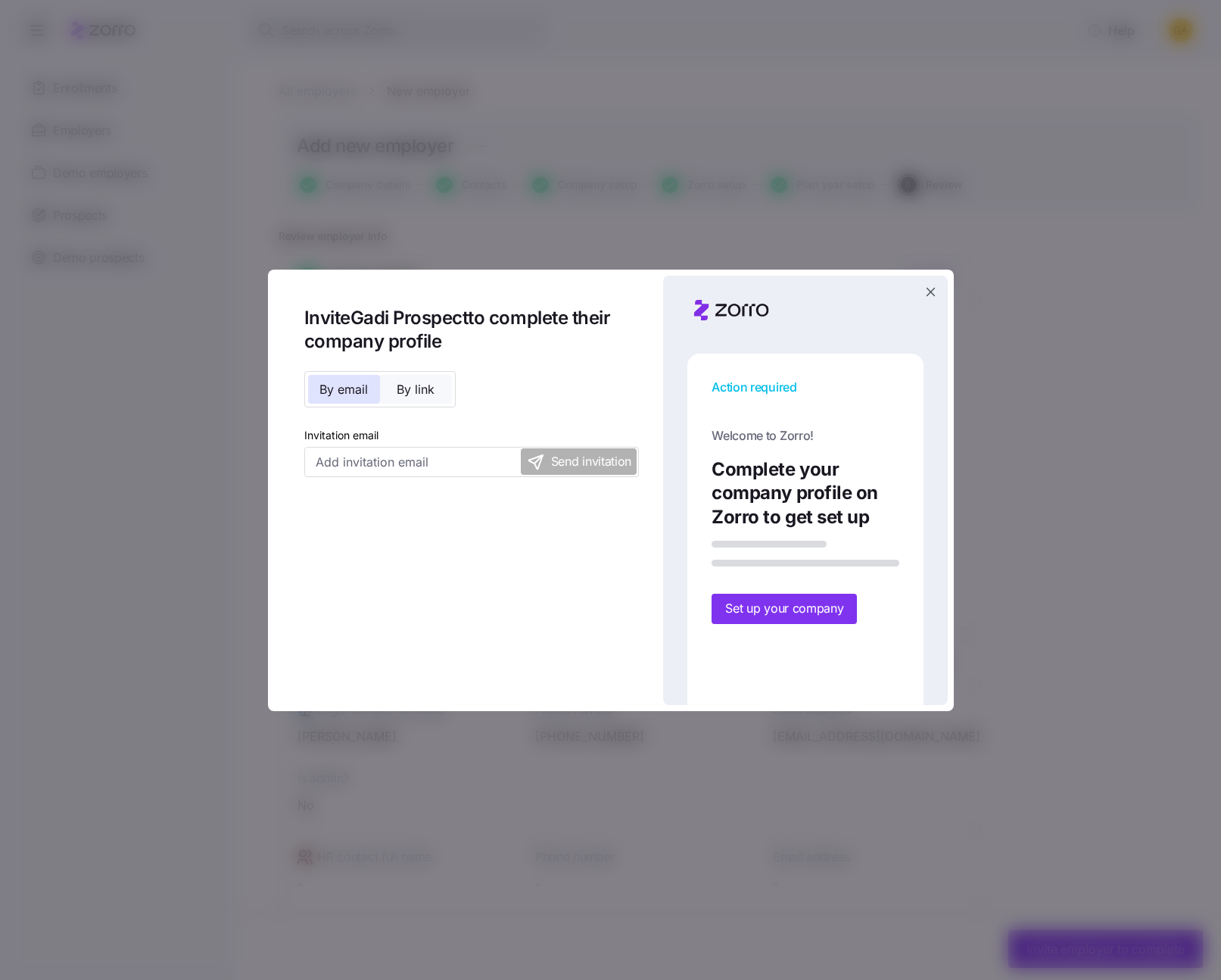
click at [432, 392] on span "By link" at bounding box center [415, 389] width 38 height 13
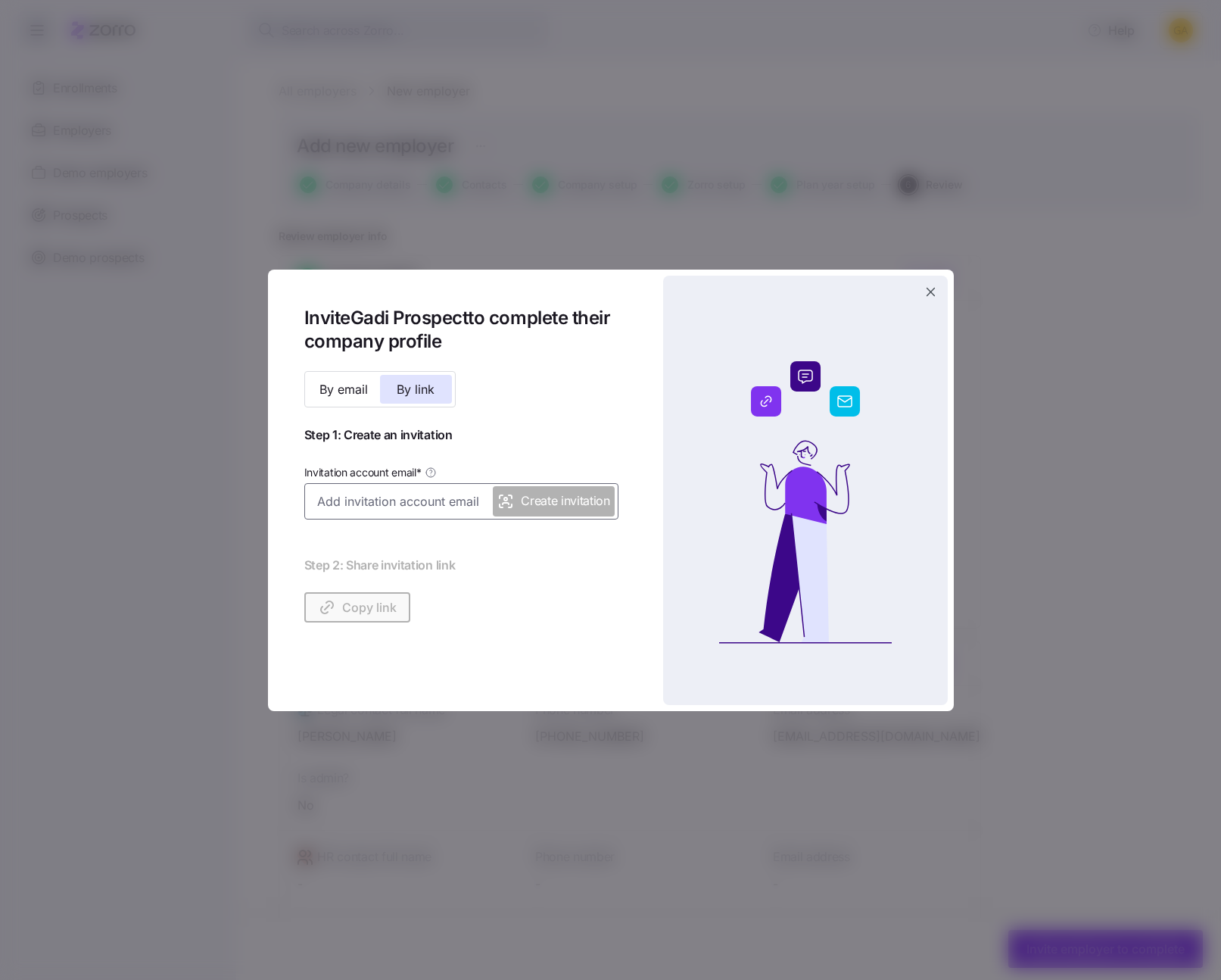
click at [424, 504] on input "Invitation account email *" at bounding box center [461, 501] width 314 height 37
click at [409, 505] on input "gadi.j+hugh_prospect@myzorro.co" at bounding box center [461, 501] width 314 height 37
type input "gadi.j+hugh_prospect@myzorro.co"
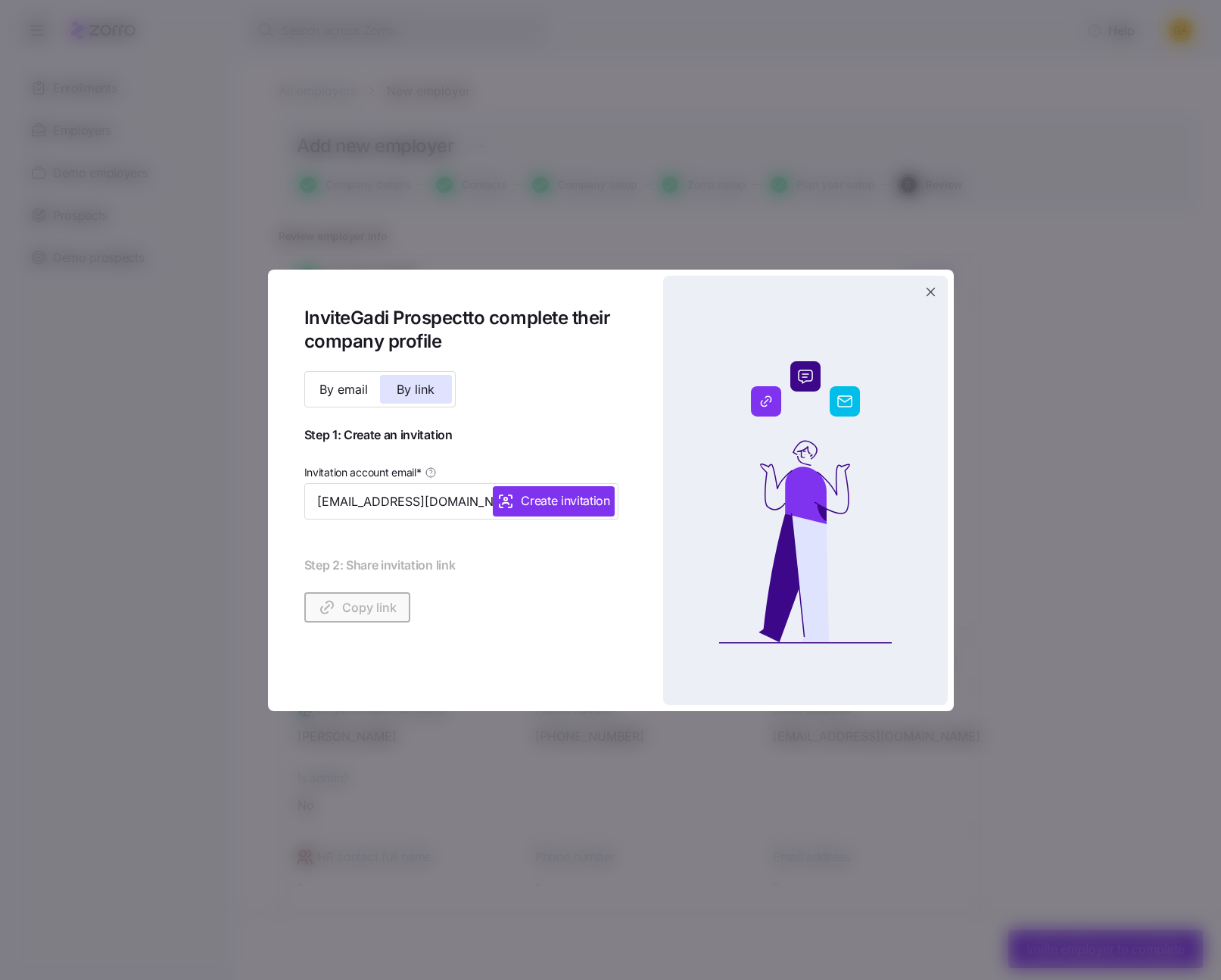
click at [530, 494] on span "Create invitation" at bounding box center [566, 501] width 89 height 19
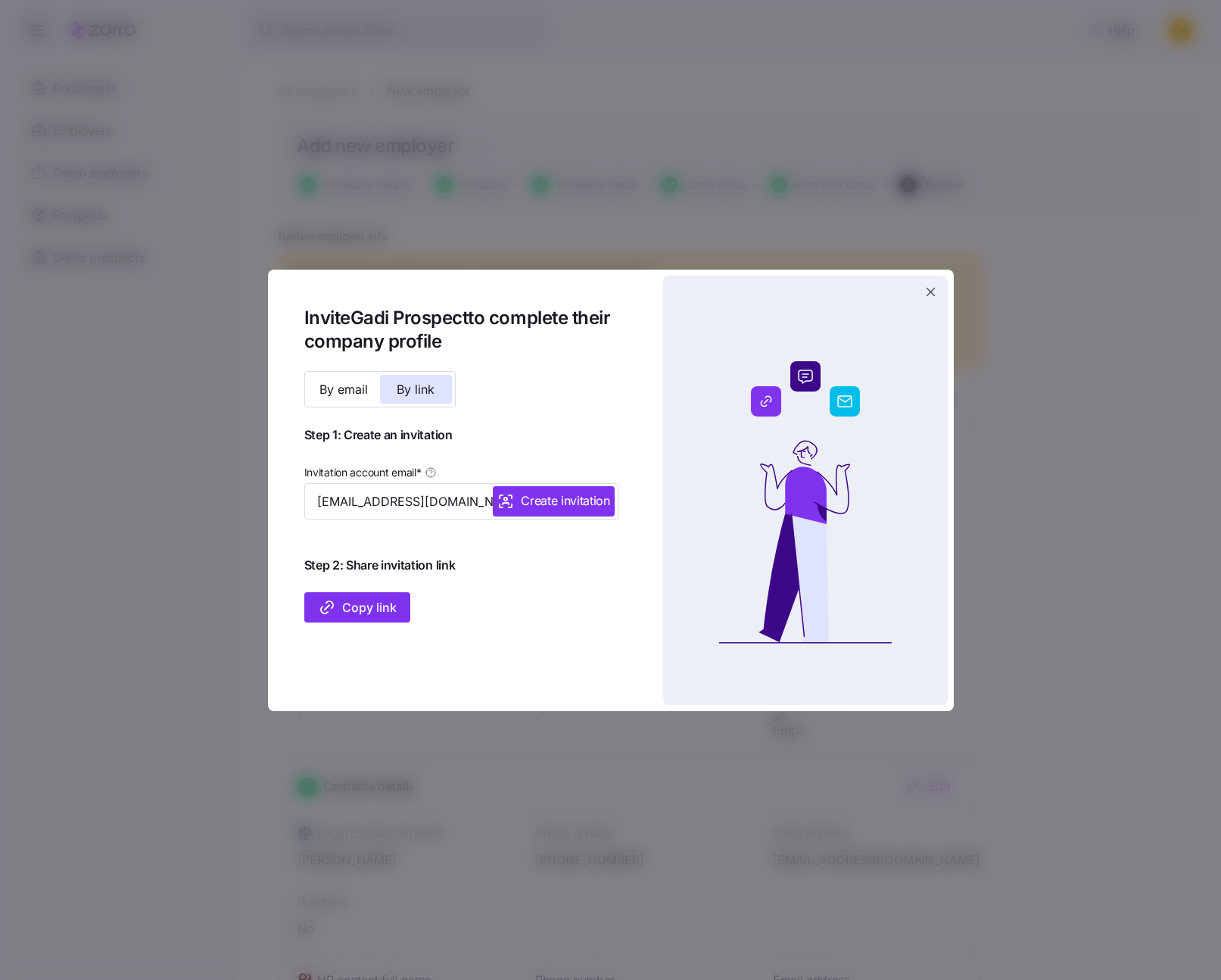
click at [372, 602] on span "Copy link" at bounding box center [357, 607] width 78 height 18
click at [929, 293] on icon "button" at bounding box center [930, 292] width 9 height 9
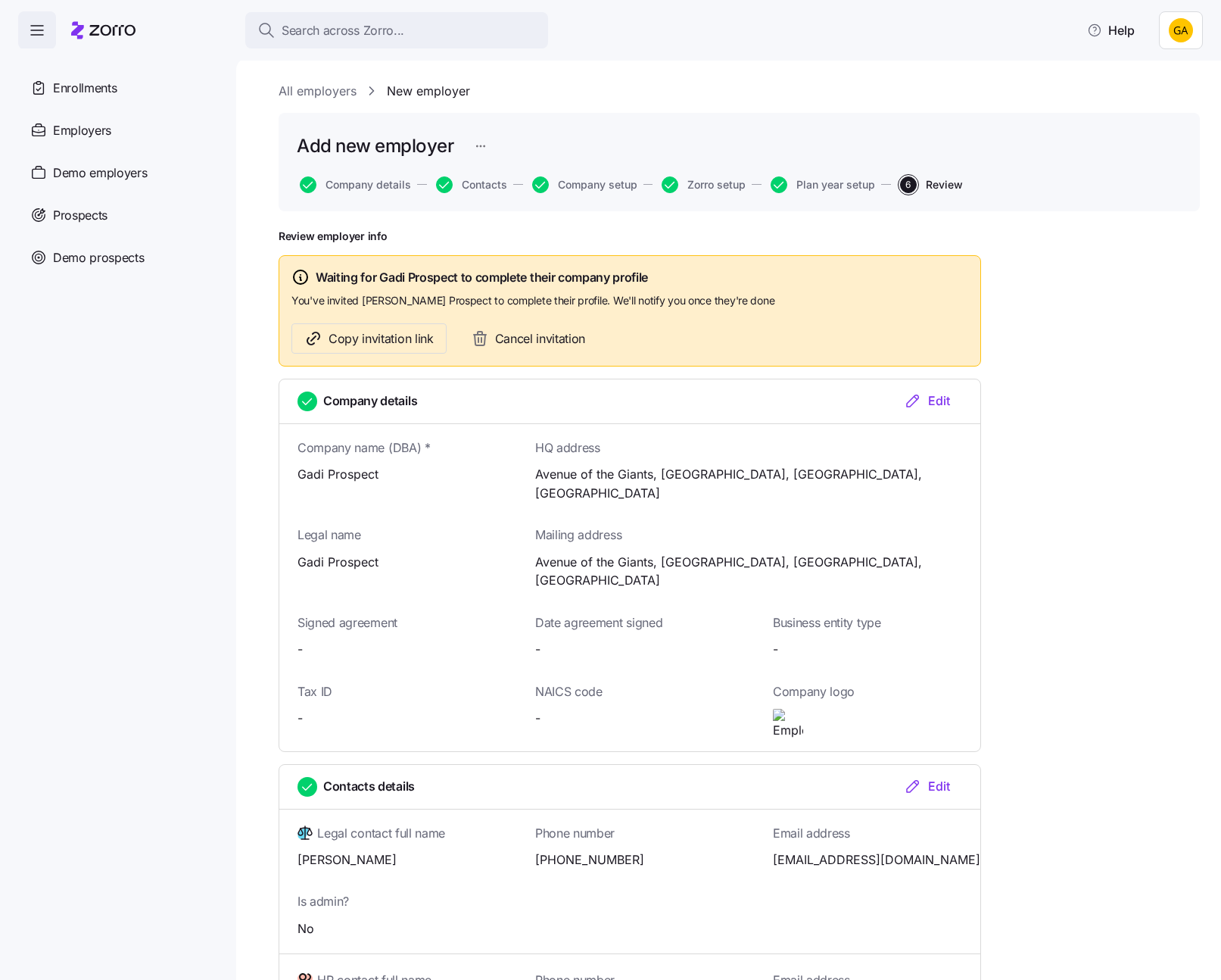
click at [1178, 34] on html "Search across Zorro... Help Enrollments Employers Demo employers Prospects Demo…" at bounding box center [610, 486] width 1221 height 971
click at [1164, 99] on div "Log out" at bounding box center [1141, 95] width 59 height 16
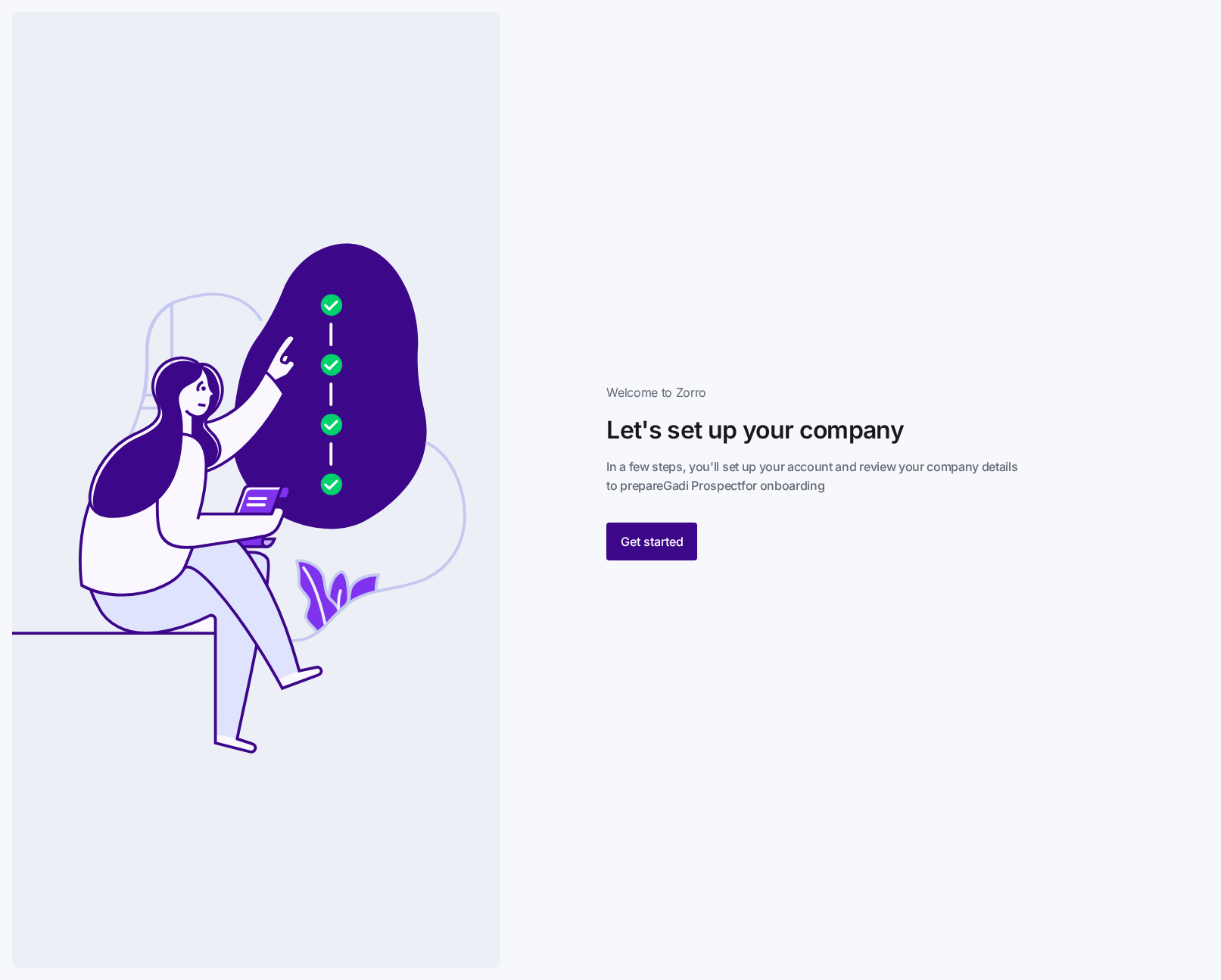
click at [637, 542] on span "Get started" at bounding box center [652, 541] width 63 height 18
